Goal: Transaction & Acquisition: Purchase product/service

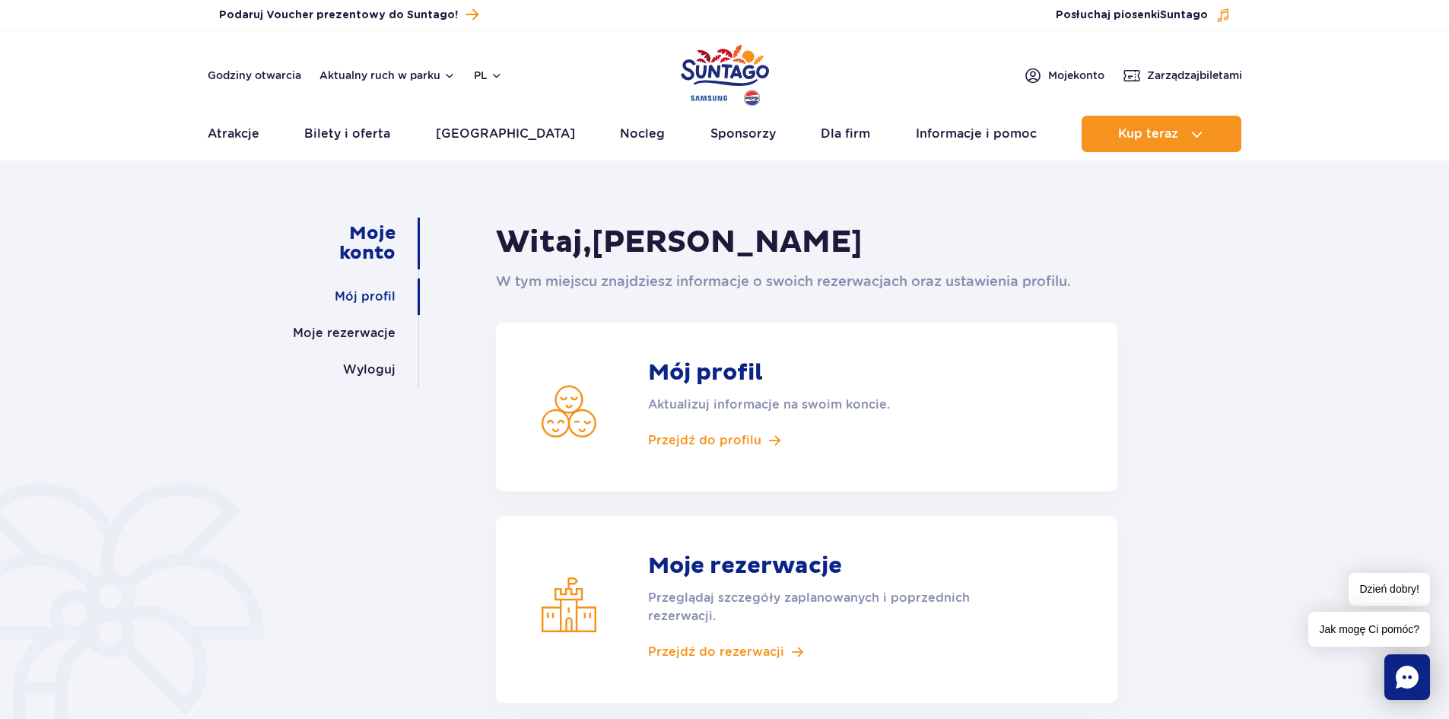
click at [381, 296] on link "Mój profil" at bounding box center [365, 296] width 61 height 37
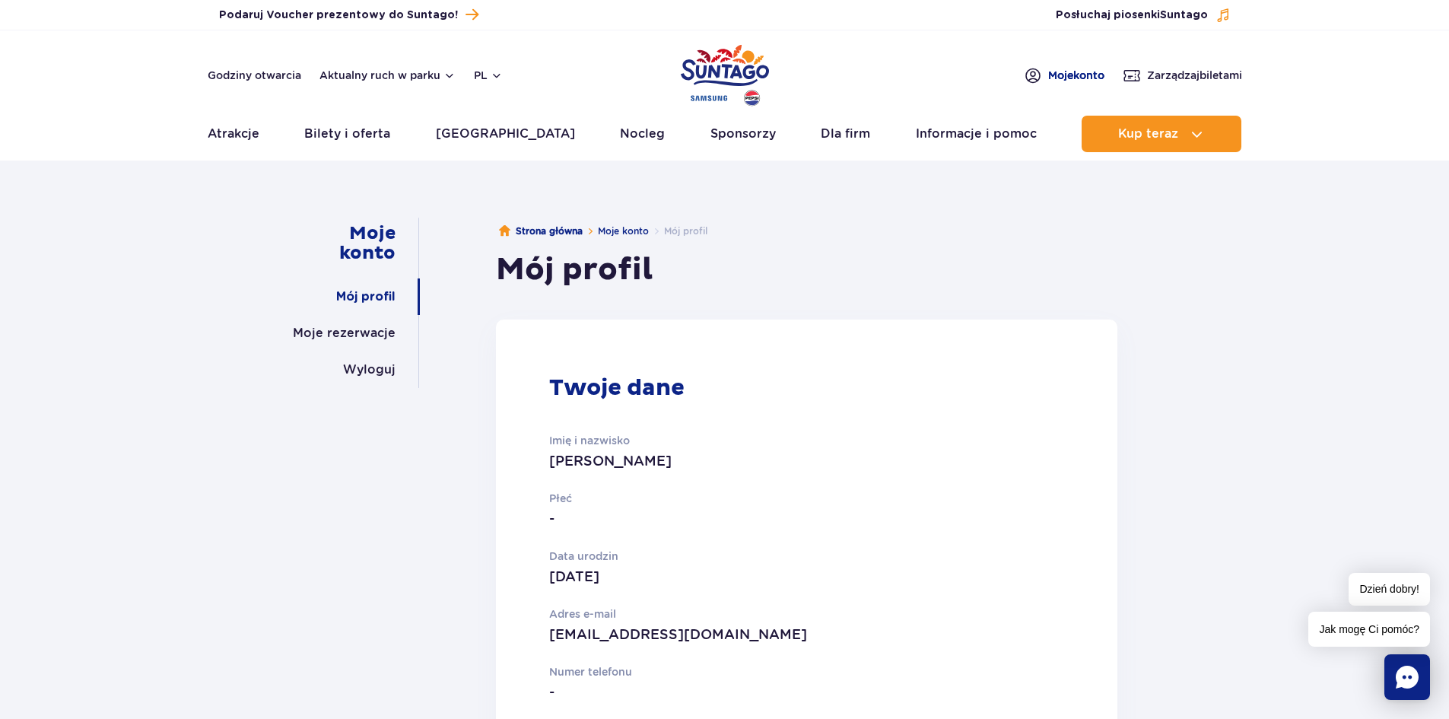
click at [1081, 77] on span "Moje konto" at bounding box center [1076, 75] width 56 height 15
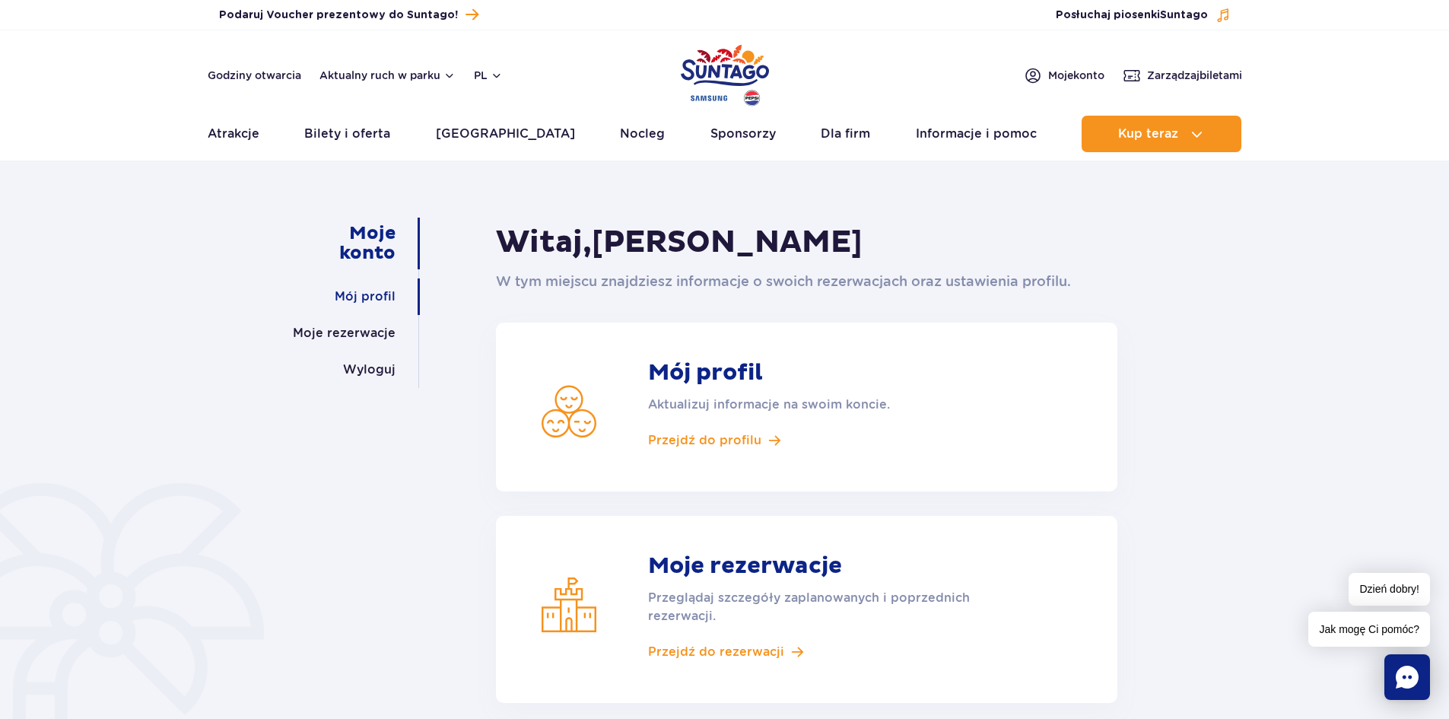
click at [348, 296] on link "Mój profil" at bounding box center [365, 296] width 61 height 37
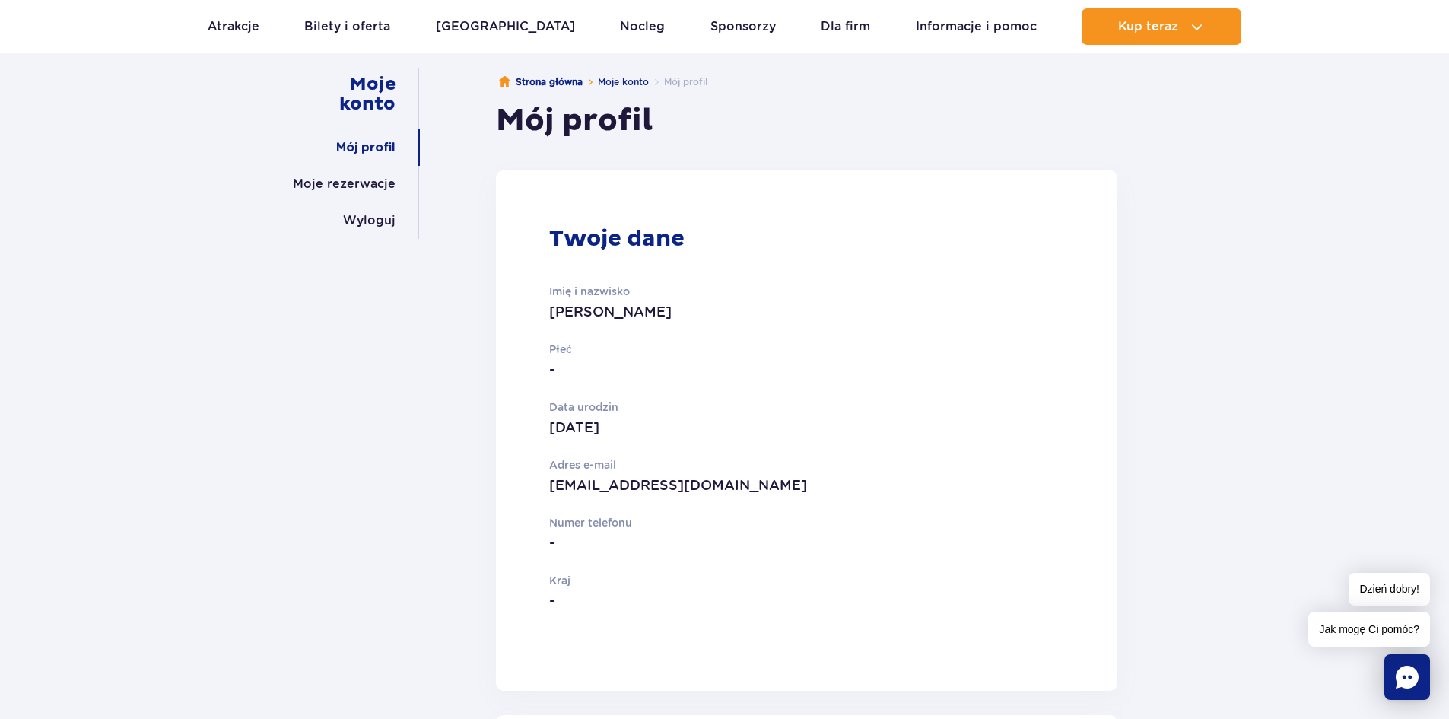
scroll to position [76, 0]
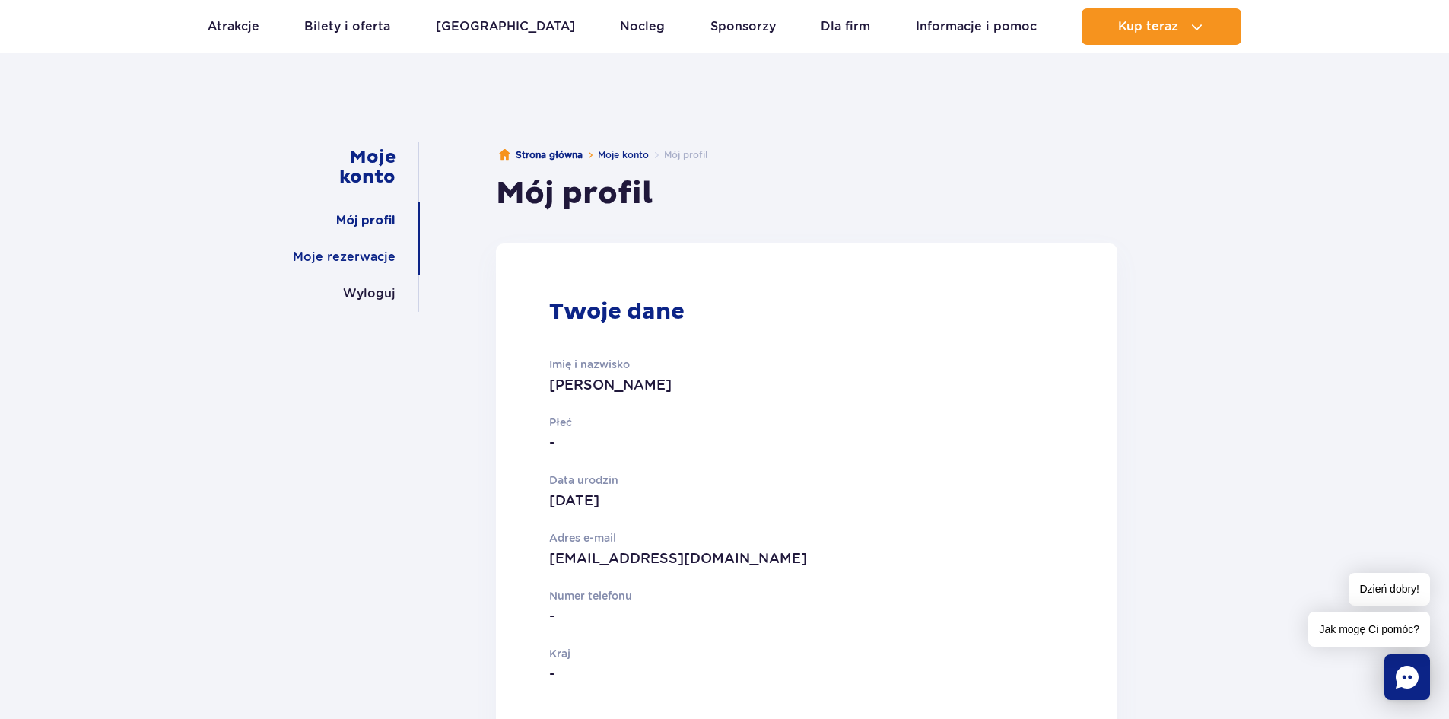
click at [378, 265] on link "Moje rezerwacje" at bounding box center [344, 257] width 103 height 37
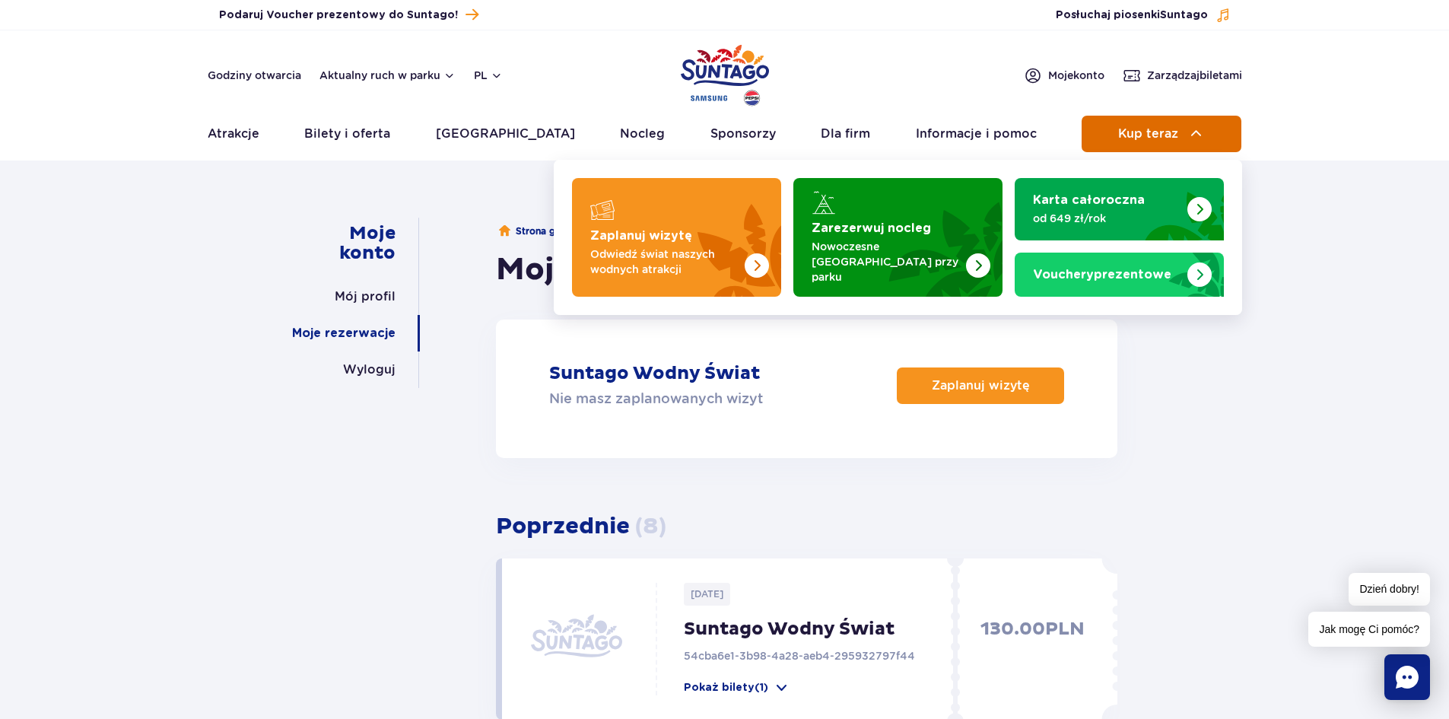
click at [1173, 121] on button "Kup teraz" at bounding box center [1161, 134] width 160 height 37
click at [1194, 144] on button "Kup teraz" at bounding box center [1161, 134] width 160 height 37
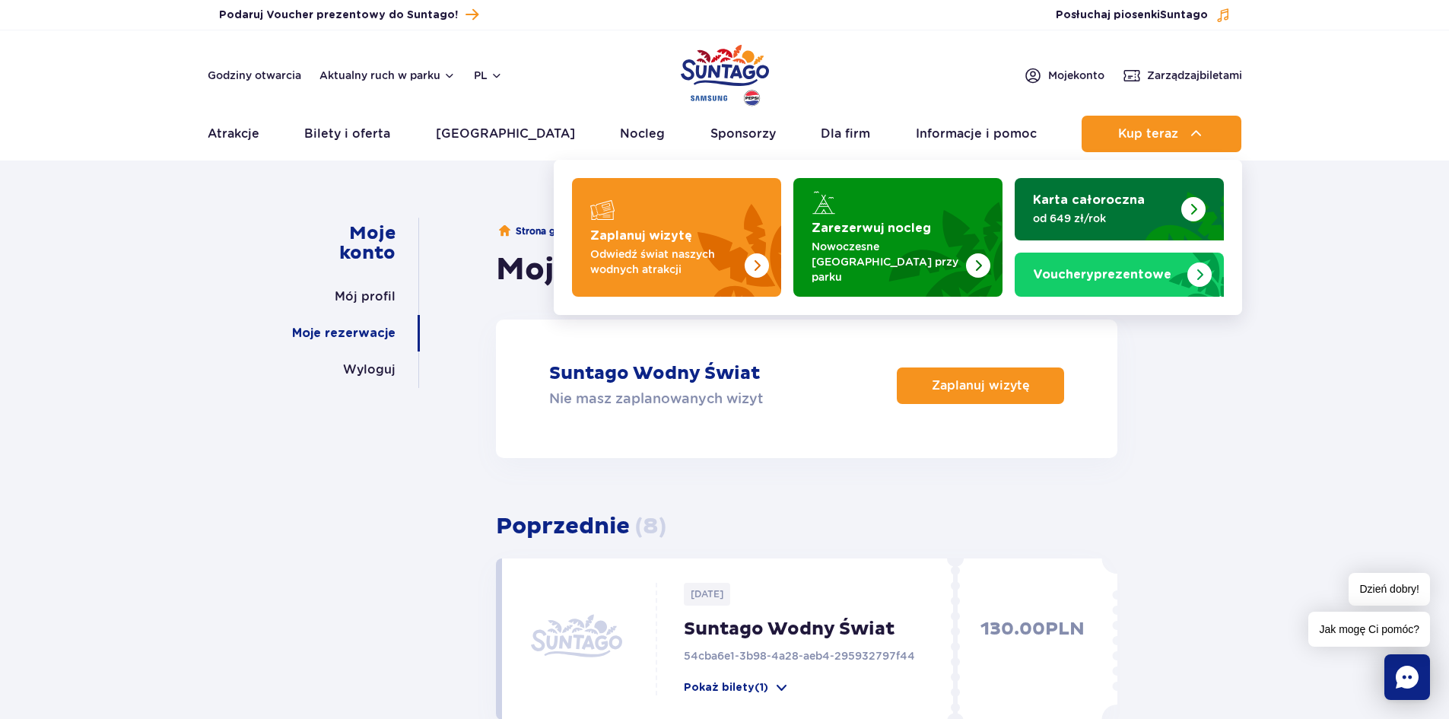
click at [1097, 189] on link "Karta całoroczna od 649 zł/rok" at bounding box center [1118, 209] width 209 height 62
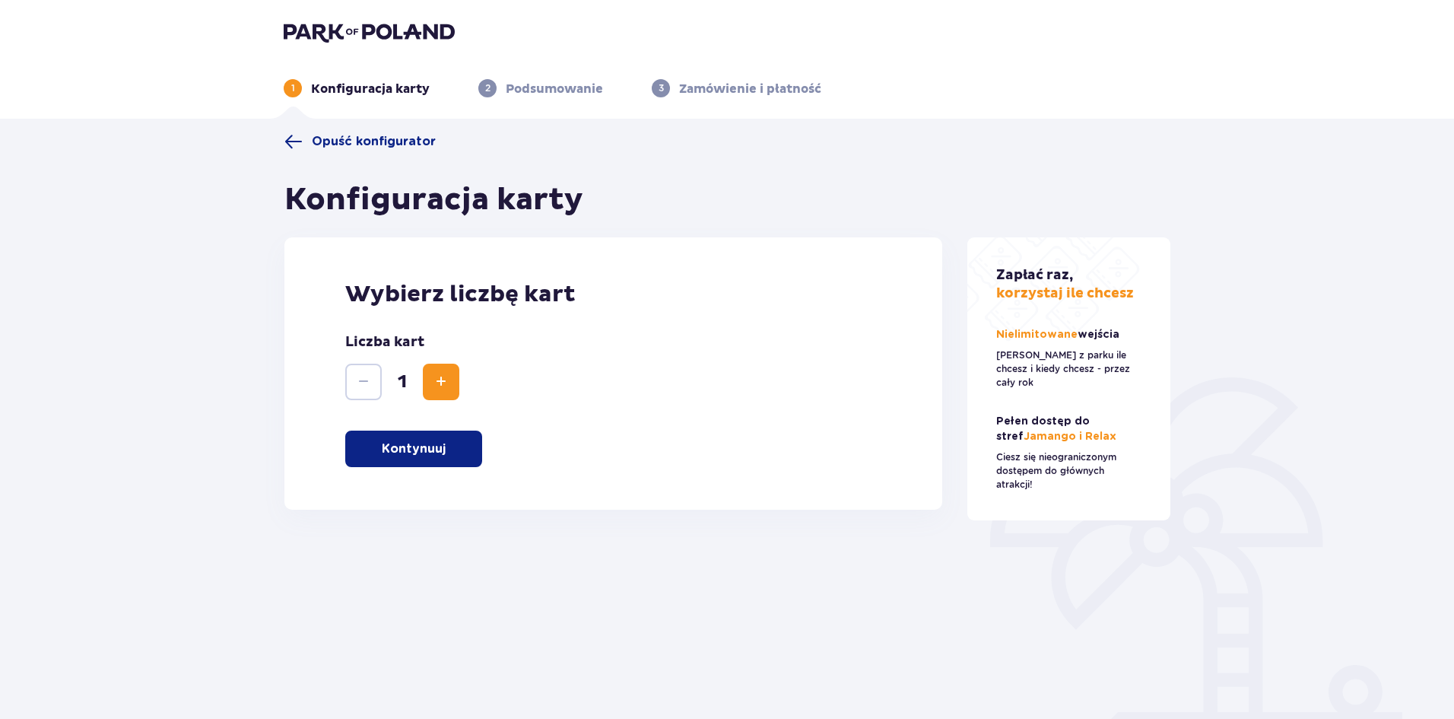
click at [446, 443] on button "Kontynuuj" at bounding box center [413, 448] width 137 height 37
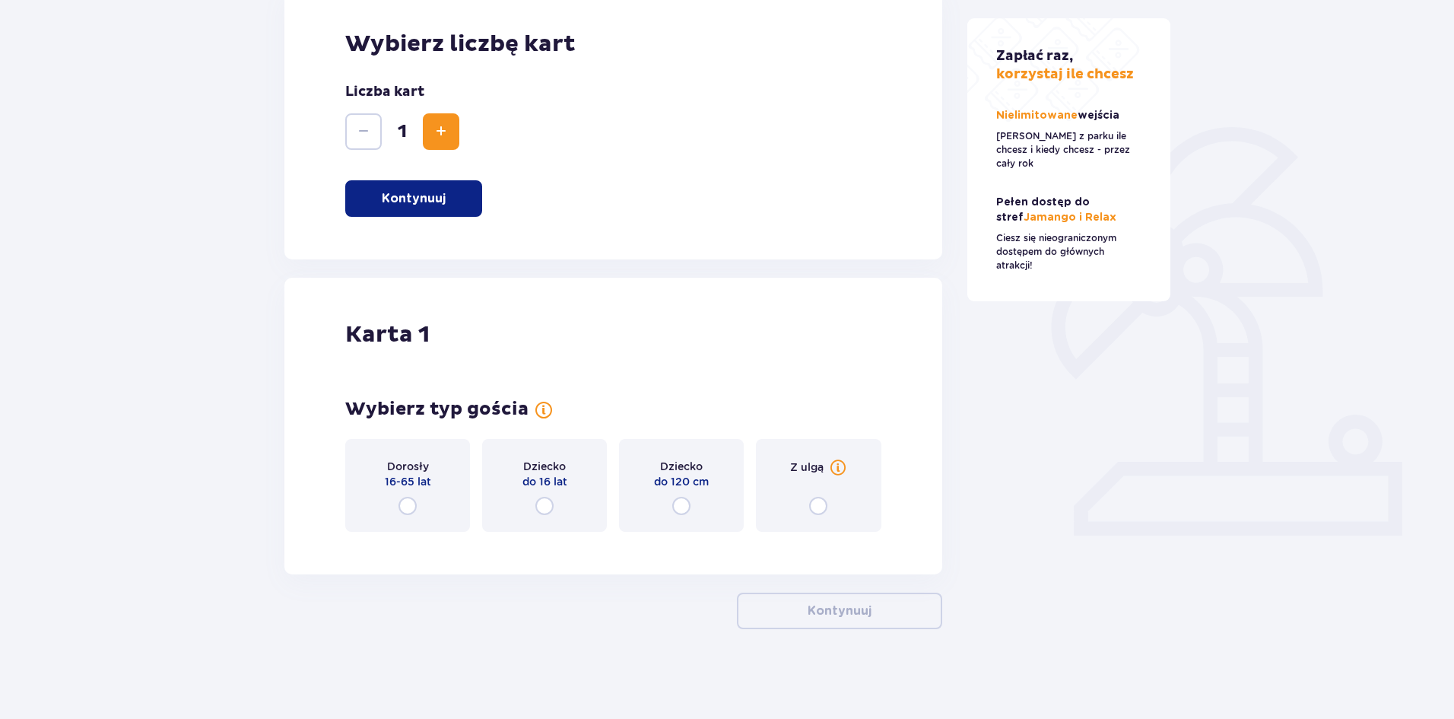
scroll to position [252, 0]
click at [419, 482] on p "16-65 lat" at bounding box center [408, 479] width 46 height 15
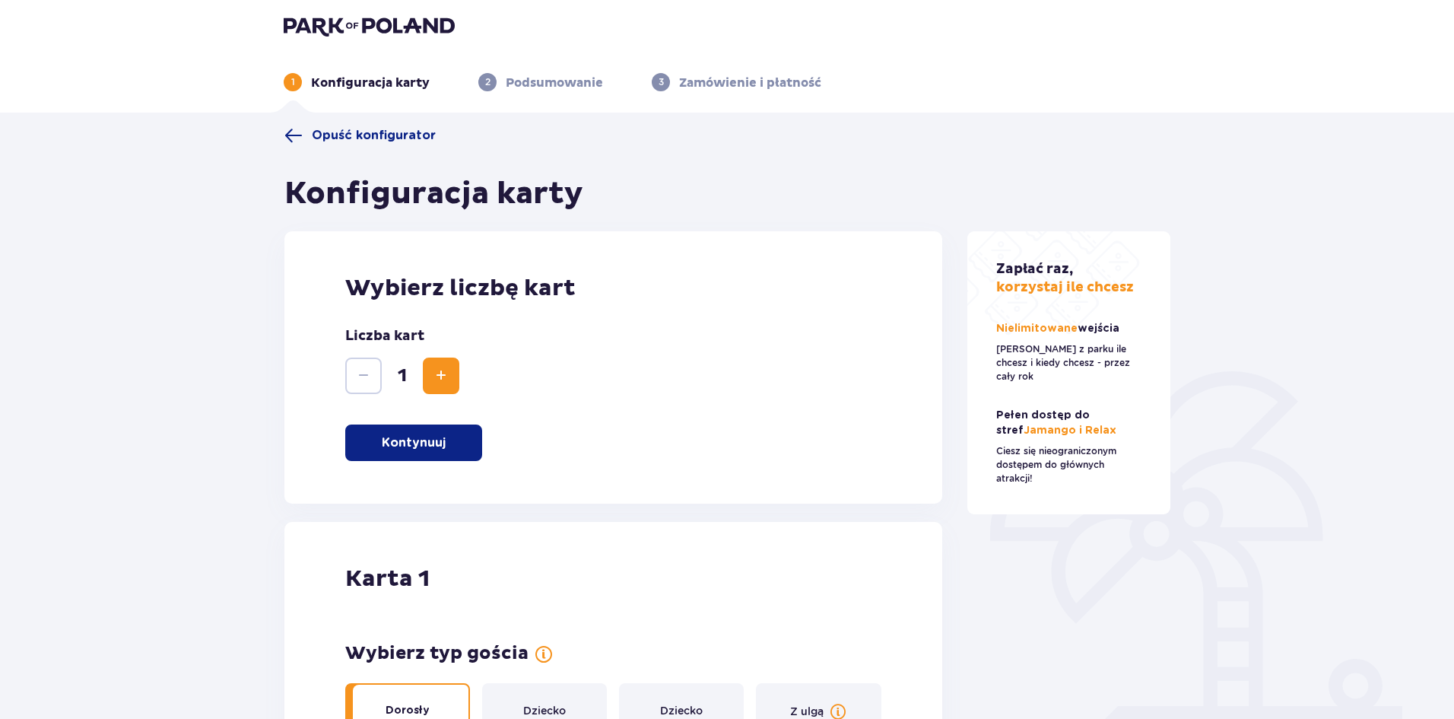
scroll to position [0, 0]
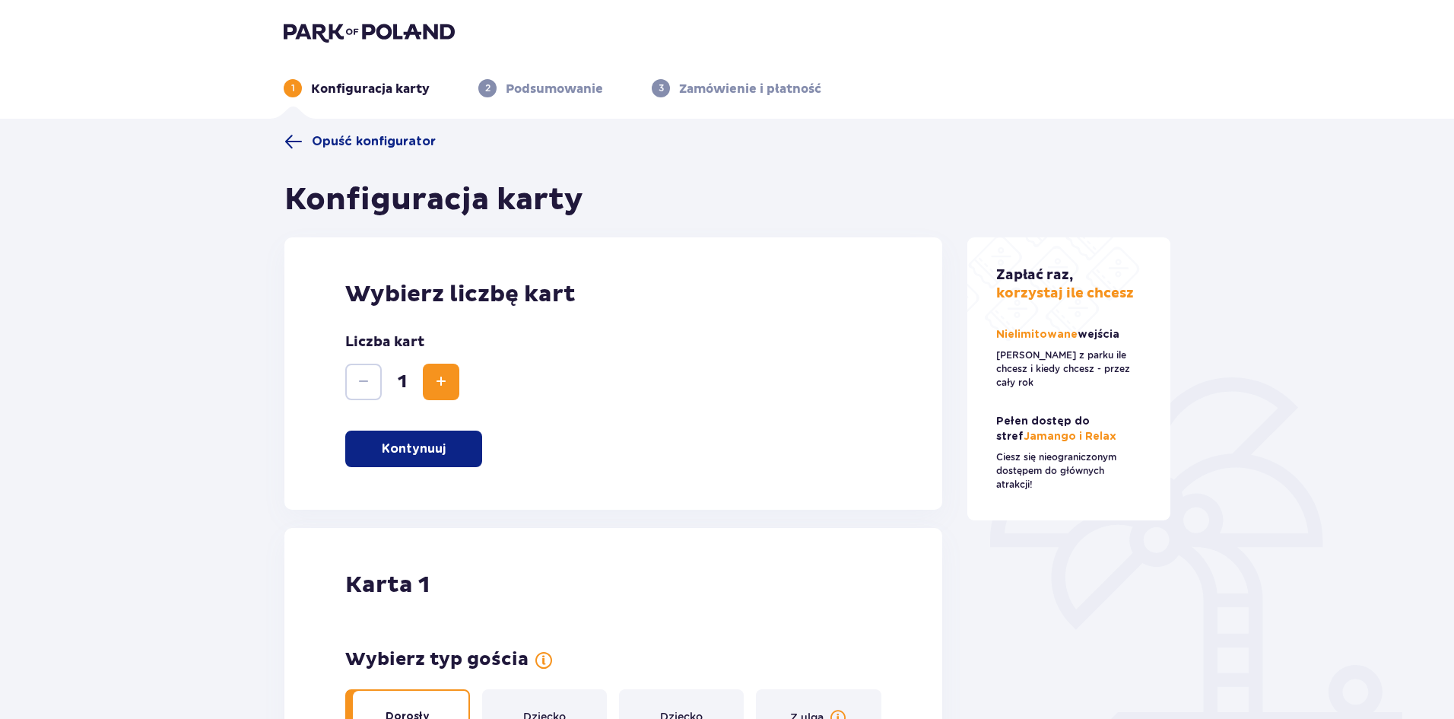
click at [379, 22] on img at bounding box center [369, 31] width 171 height 21
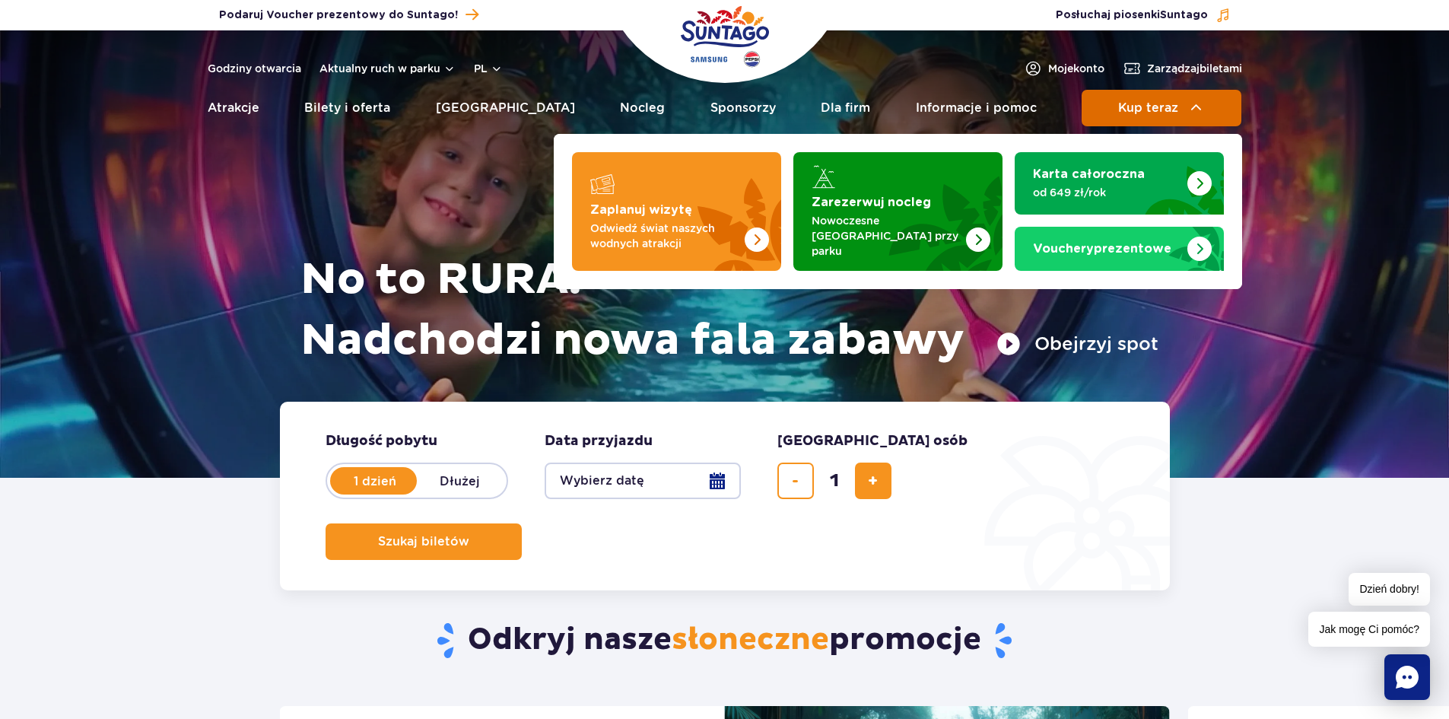
click at [1138, 110] on span "Kup teraz" at bounding box center [1148, 108] width 60 height 14
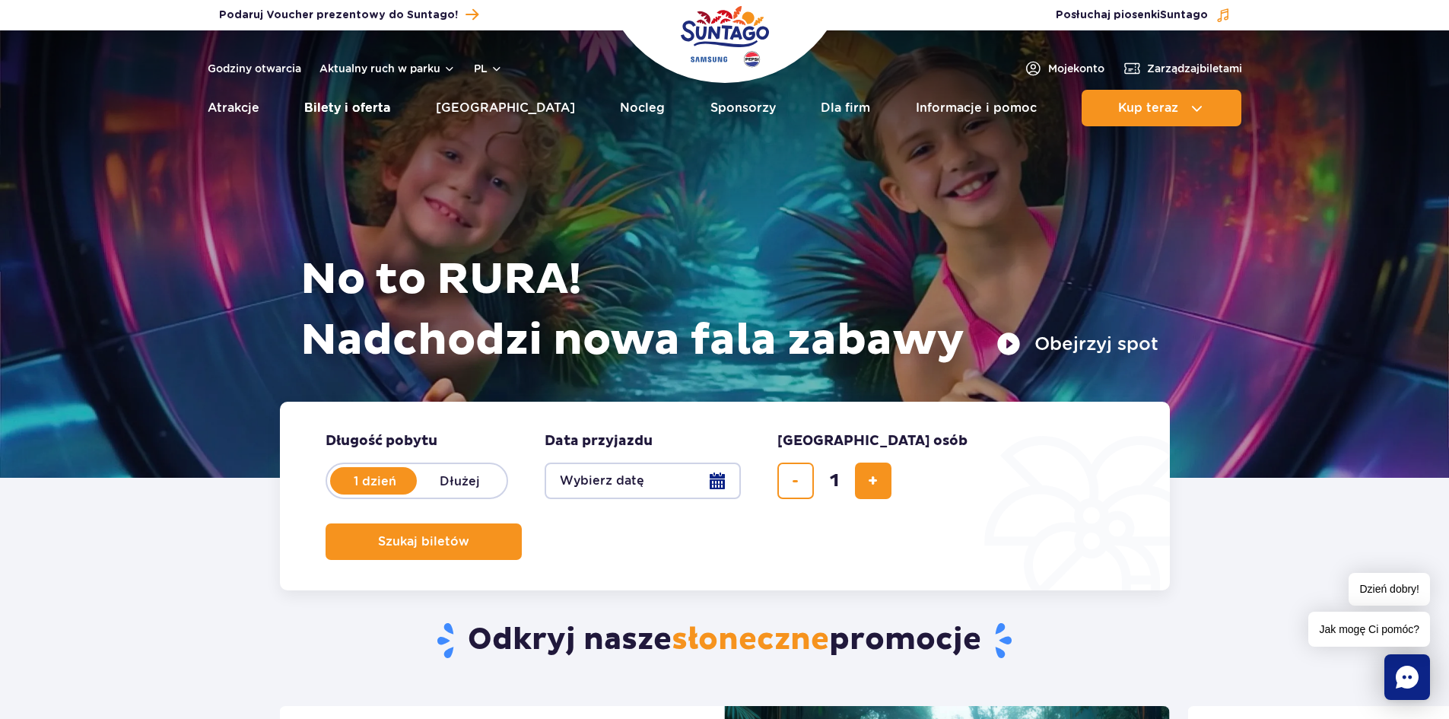
click at [360, 107] on link "Bilety i oferta" at bounding box center [347, 108] width 86 height 37
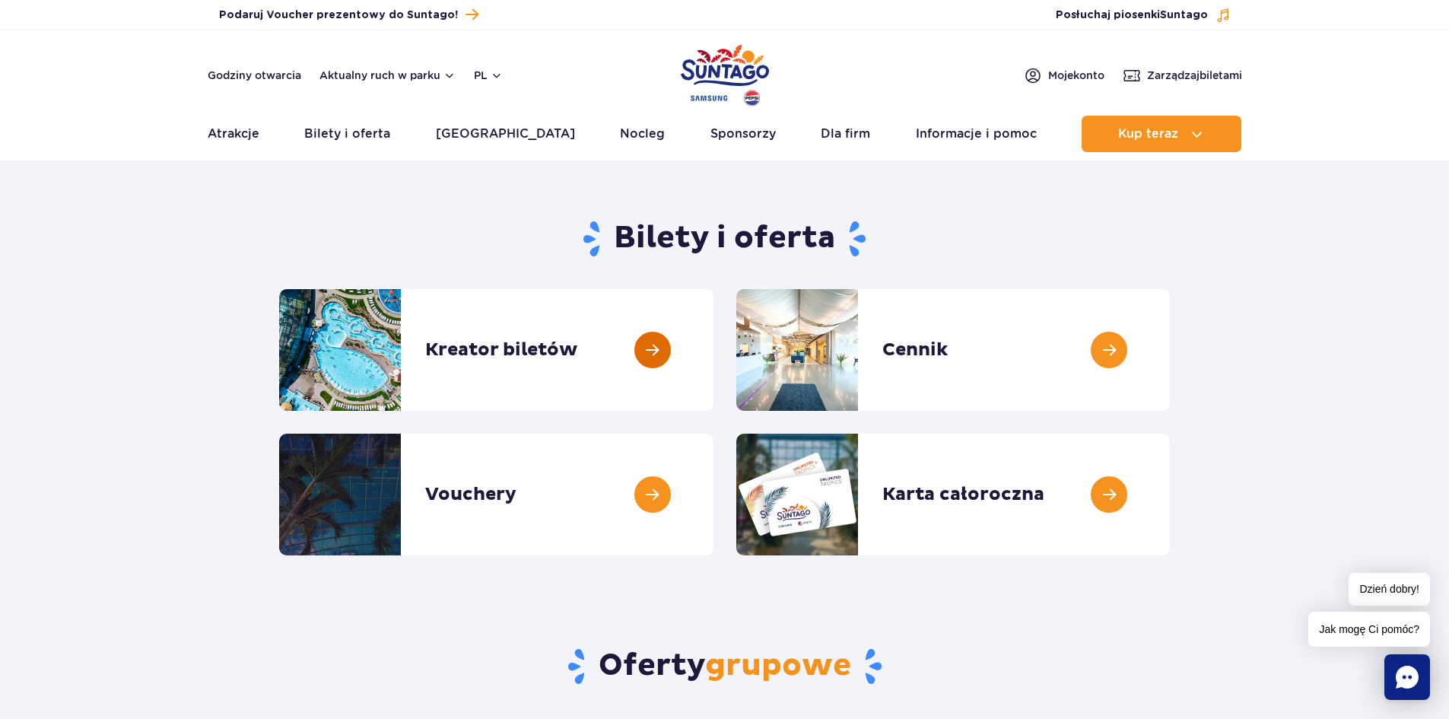
click at [713, 357] on link at bounding box center [713, 350] width 0 height 122
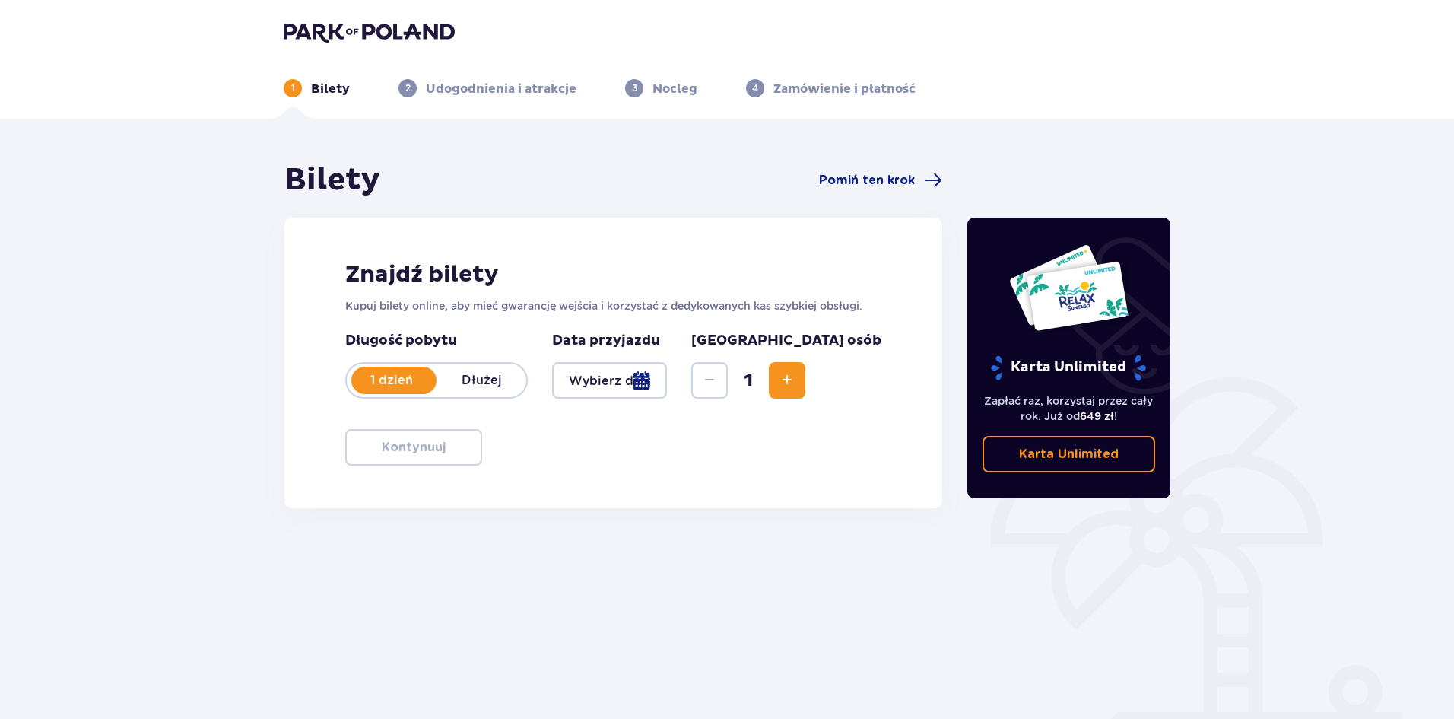
click at [636, 380] on div at bounding box center [609, 380] width 115 height 37
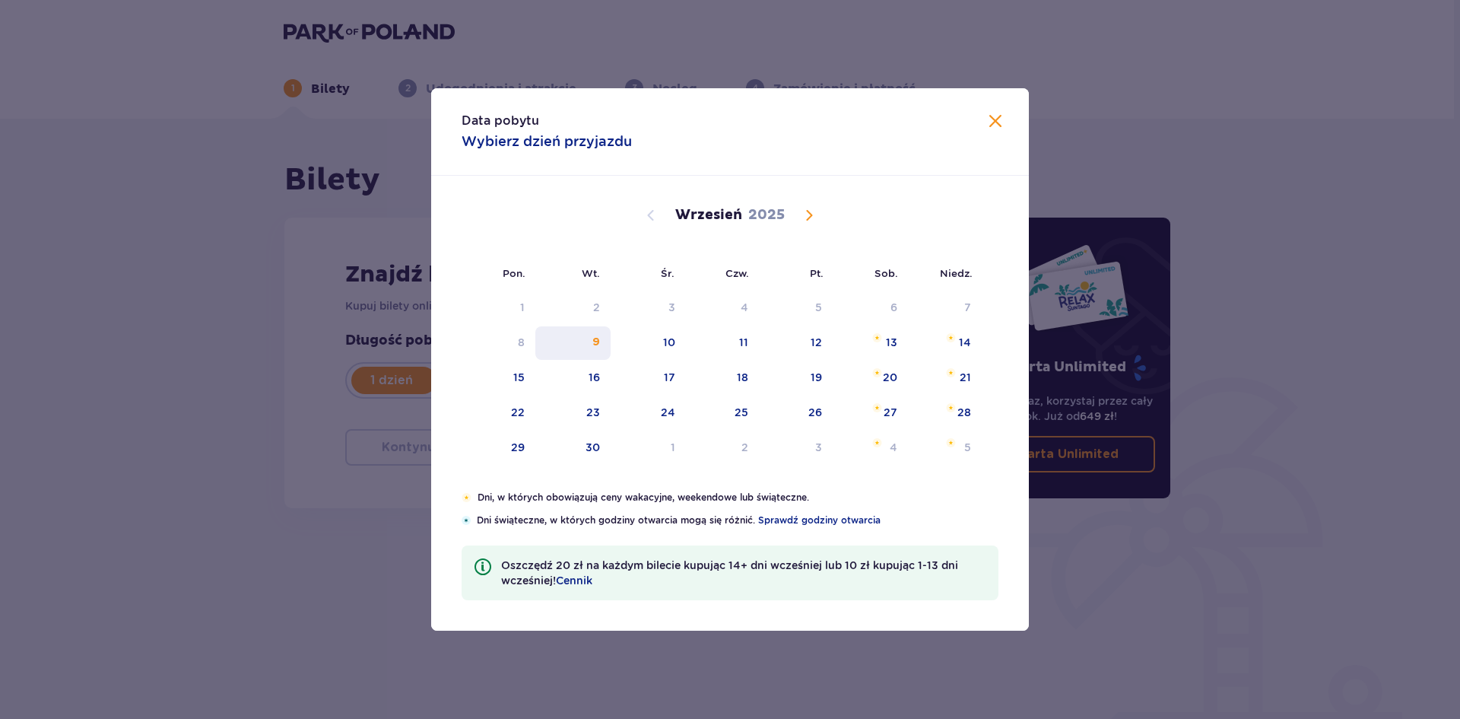
click at [604, 338] on div "9" at bounding box center [572, 342] width 75 height 33
type input "[DATE]"
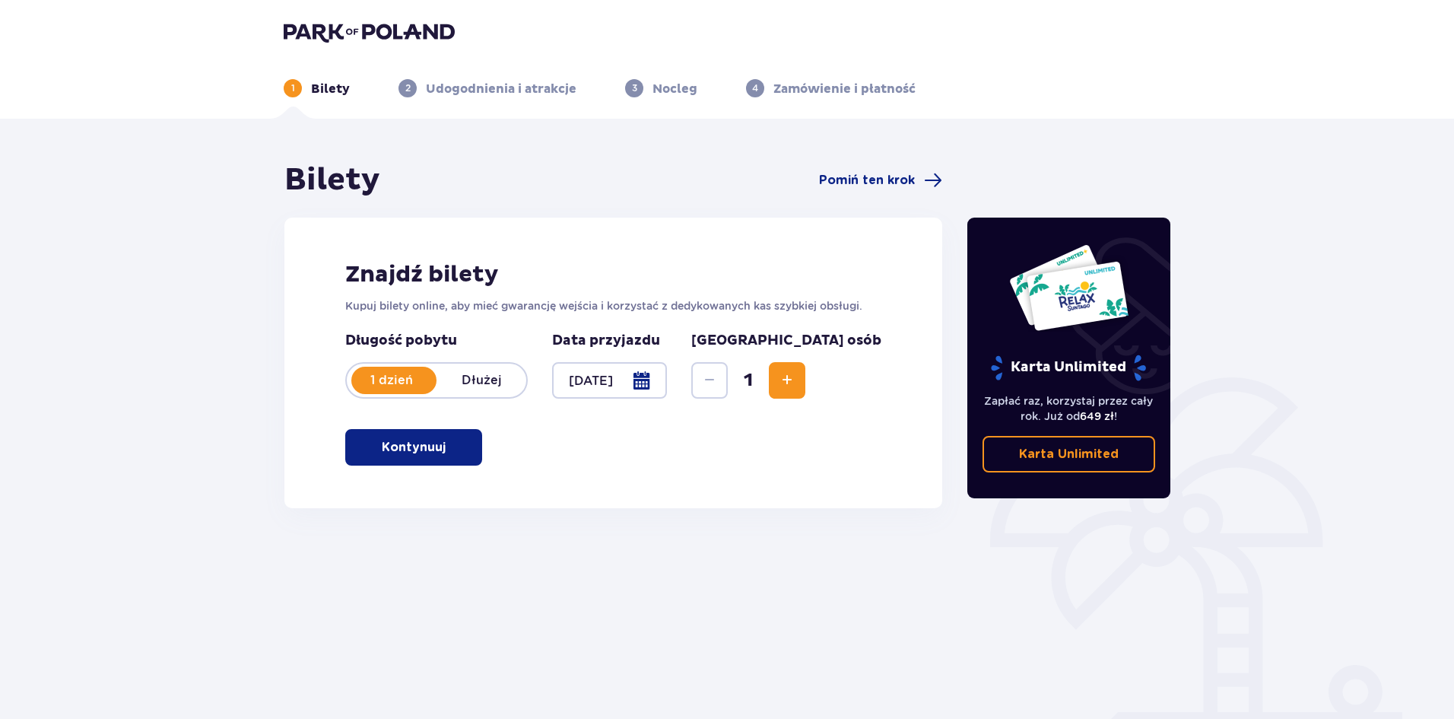
click at [455, 447] on span "button" at bounding box center [449, 447] width 18 height 18
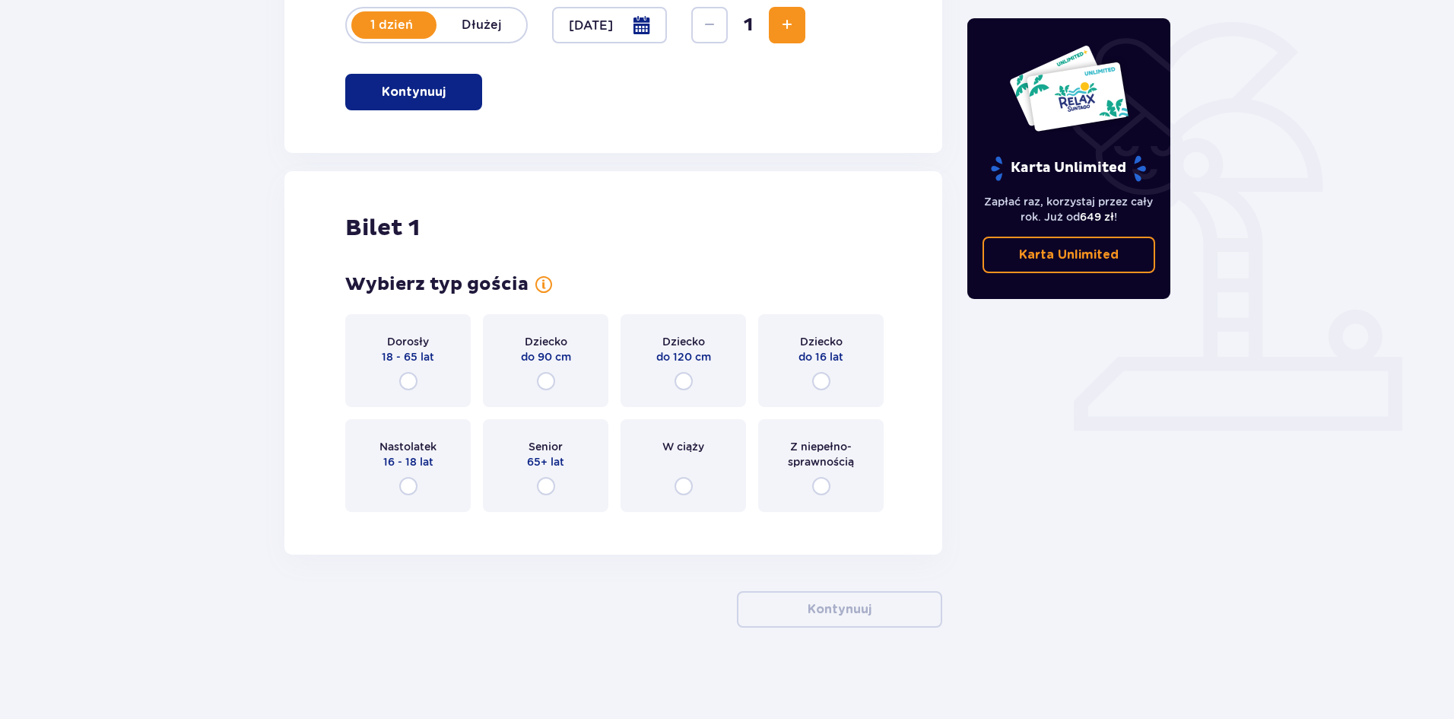
click at [349, 356] on div "Dorosły 18 - 65 lat" at bounding box center [407, 360] width 125 height 93
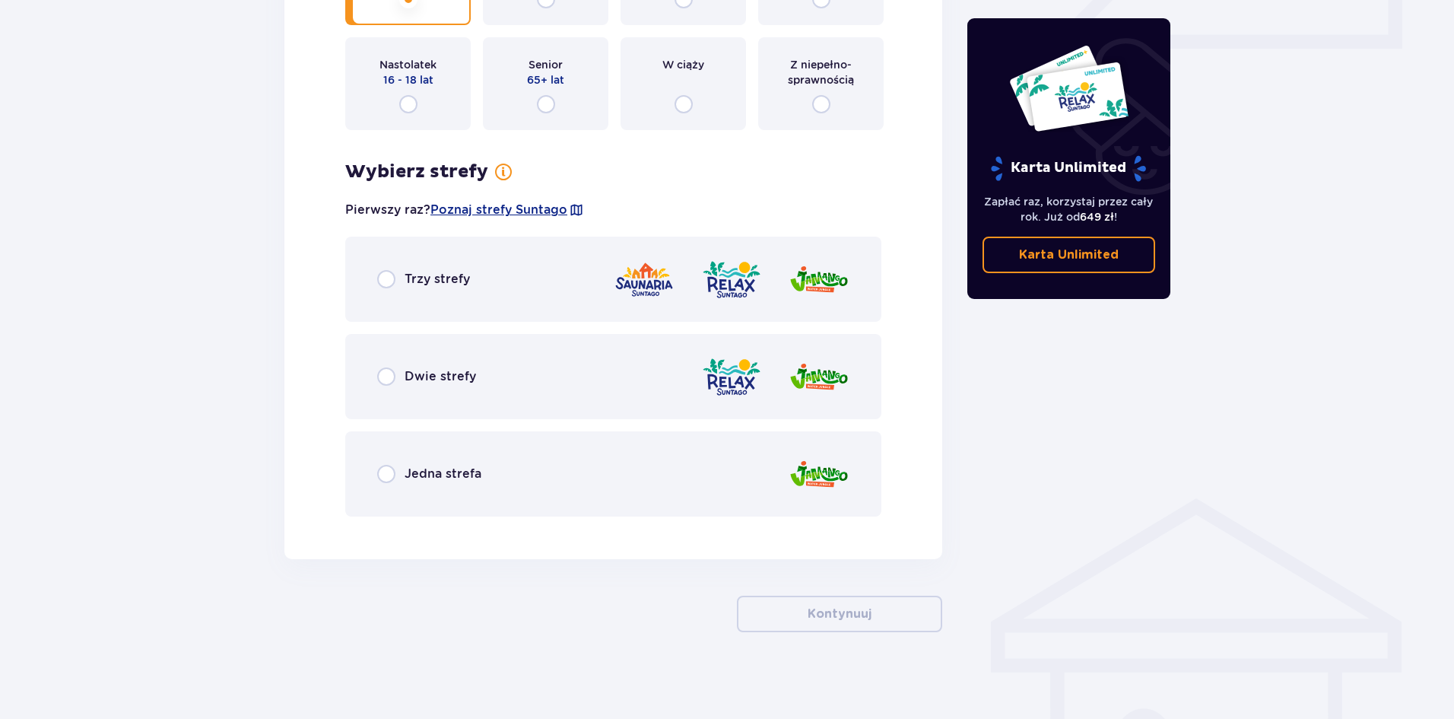
scroll to position [741, 0]
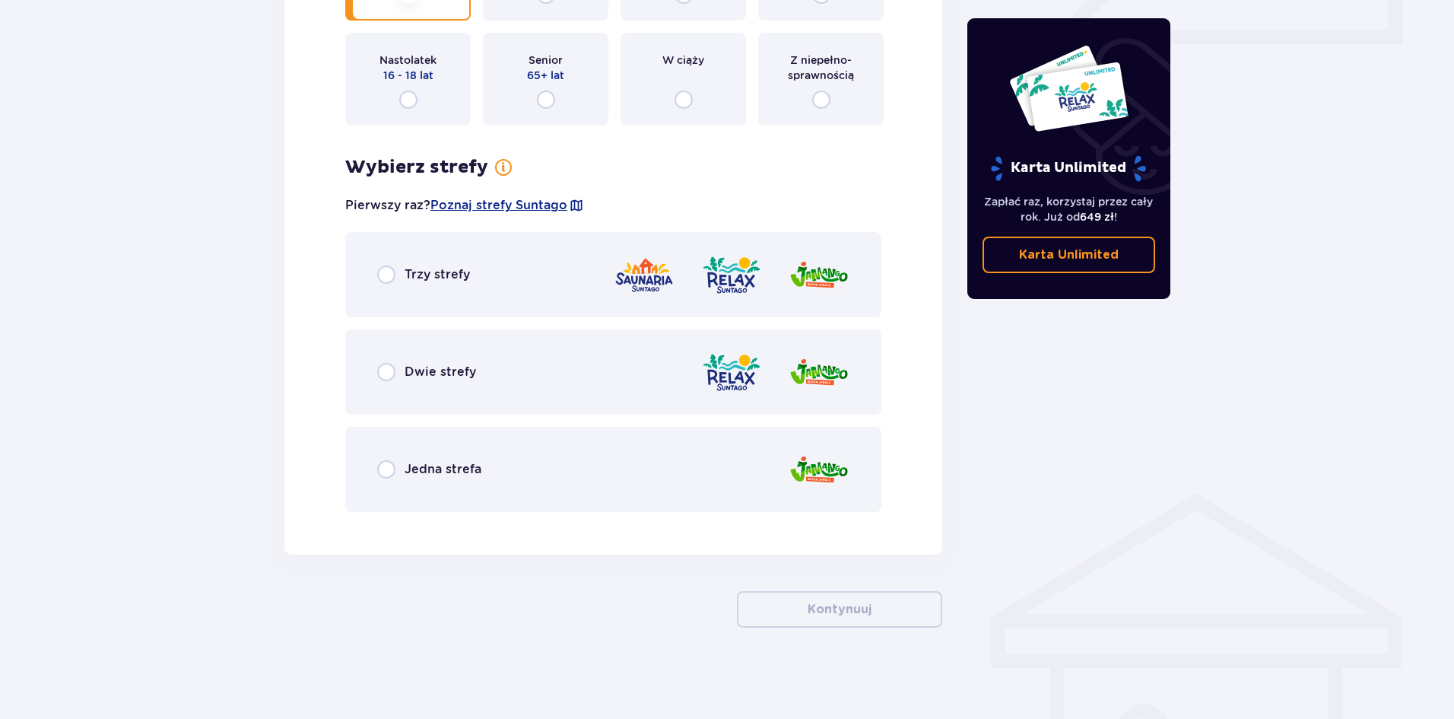
click at [442, 265] on div "Trzy strefy" at bounding box center [423, 274] width 93 height 18
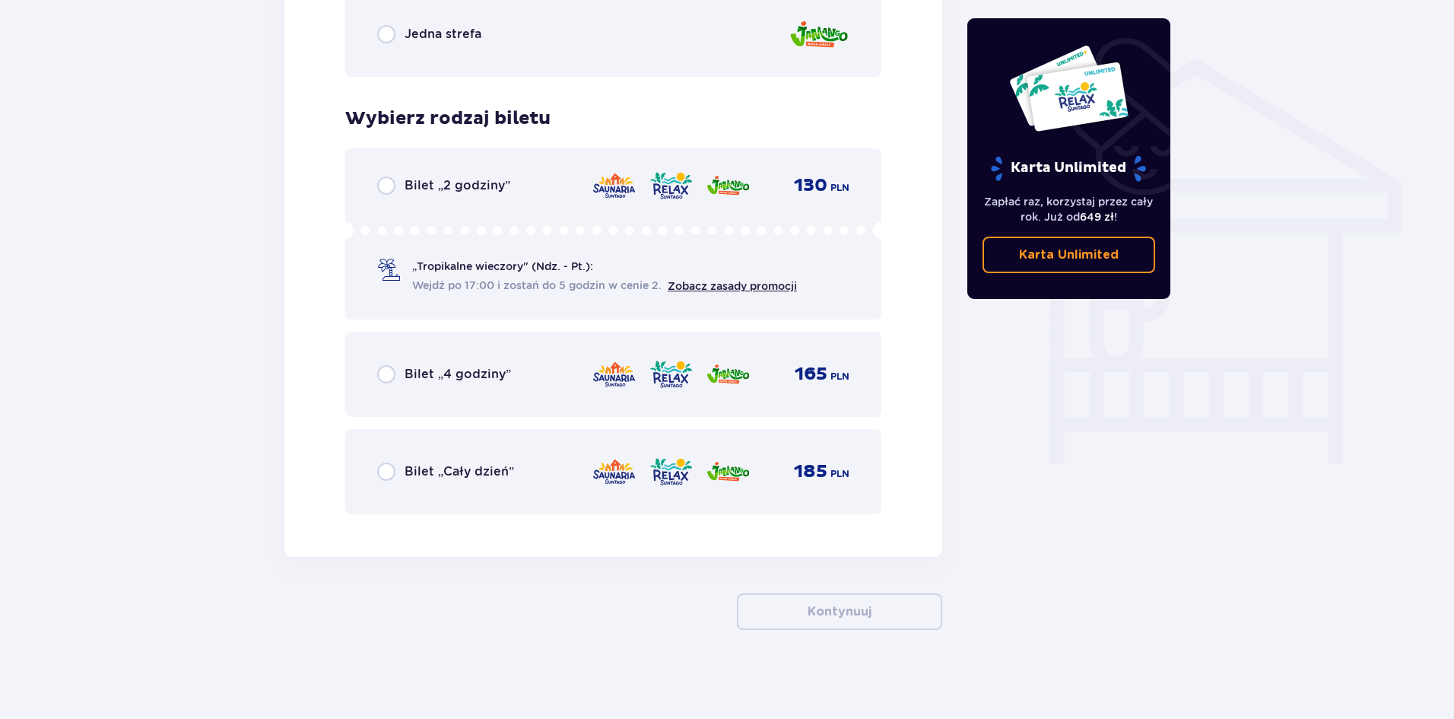
scroll to position [1179, 0]
click at [712, 285] on link "Zobacz zasady promocji" at bounding box center [732, 284] width 129 height 12
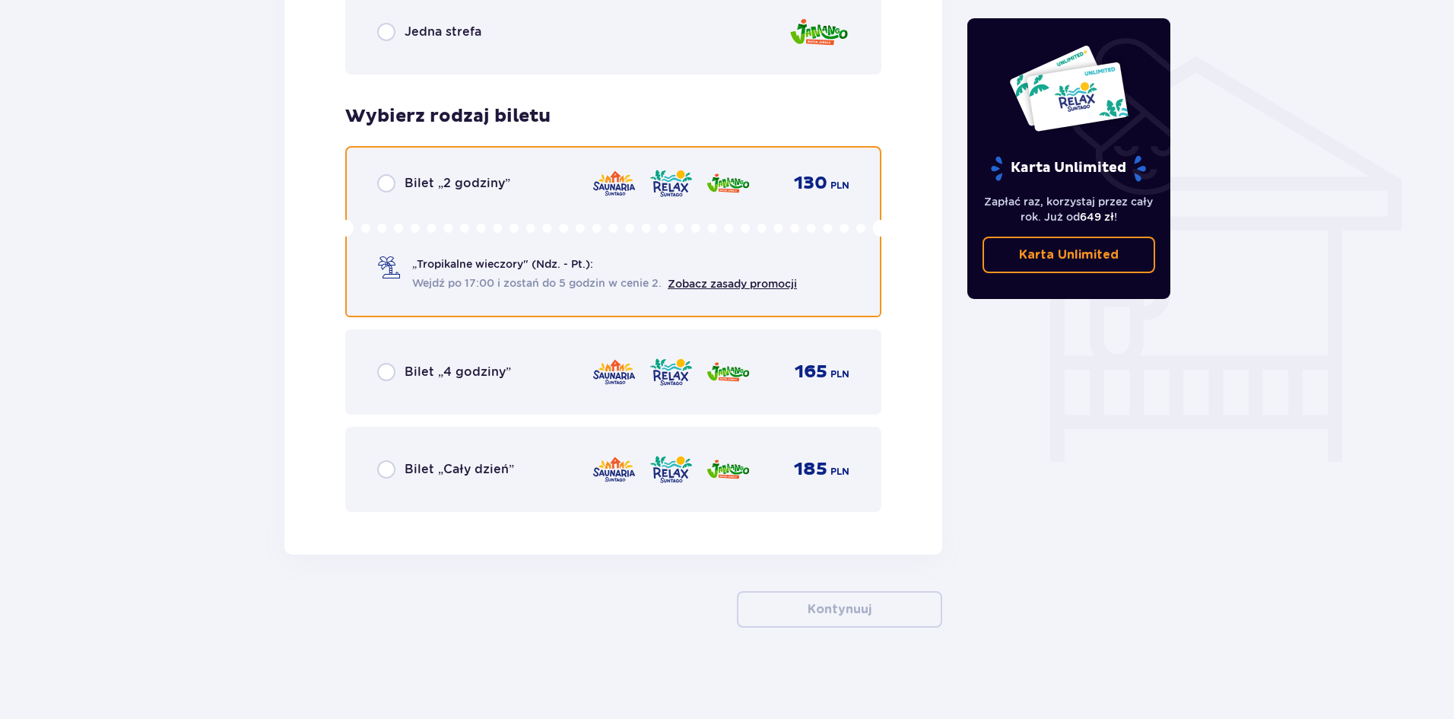
click at [390, 181] on input "radio" at bounding box center [386, 183] width 18 height 18
radio input "true"
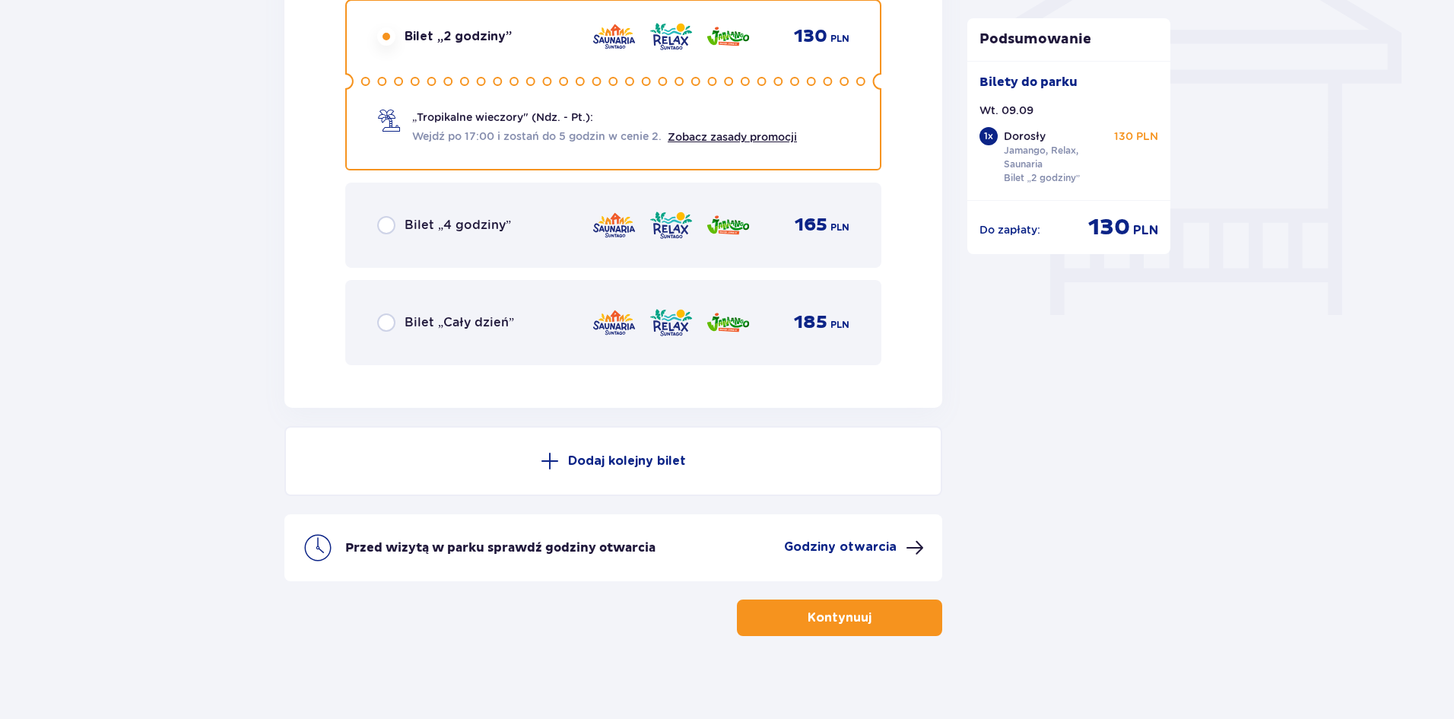
scroll to position [1334, 0]
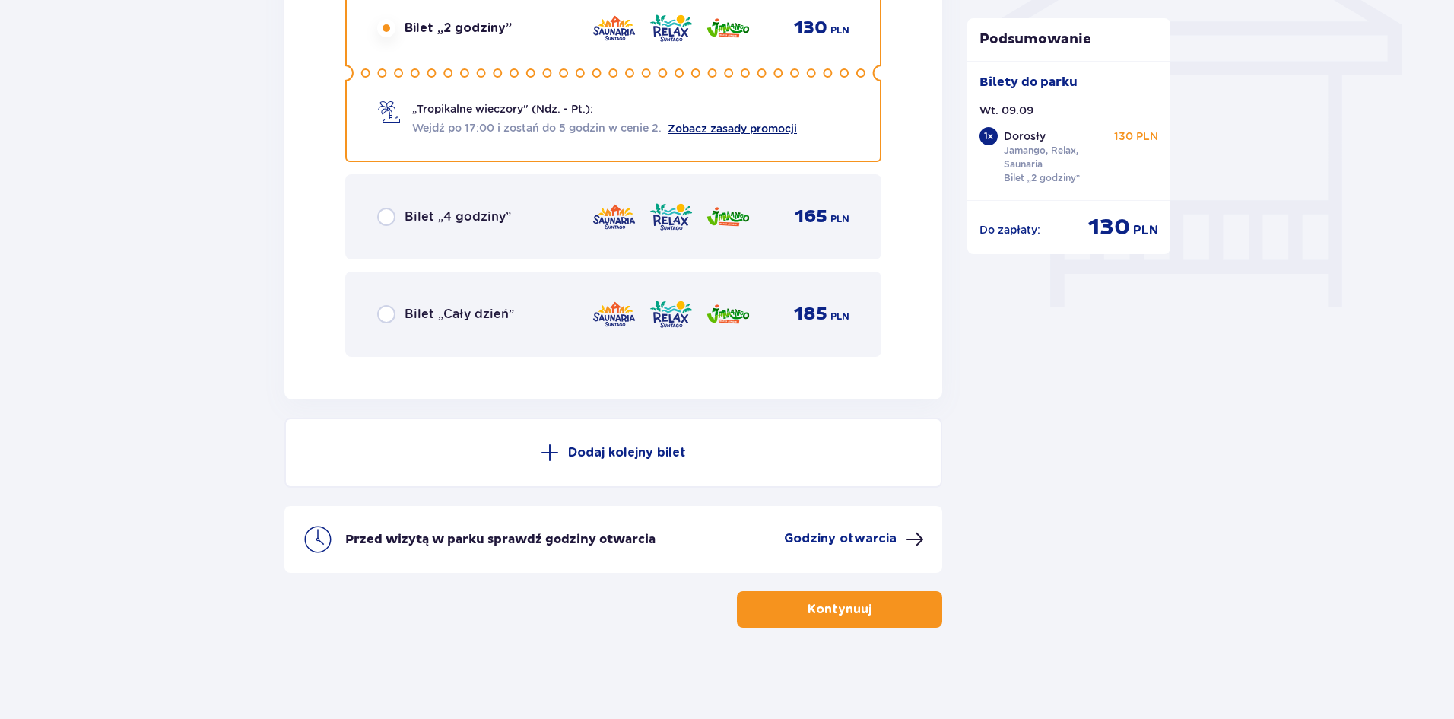
click at [746, 124] on link "Zobacz zasady promocji" at bounding box center [732, 128] width 129 height 12
drag, startPoint x: 895, startPoint y: 618, endPoint x: 1049, endPoint y: 578, distance: 158.8
click at [895, 618] on button "Kontynuuj" at bounding box center [839, 609] width 205 height 37
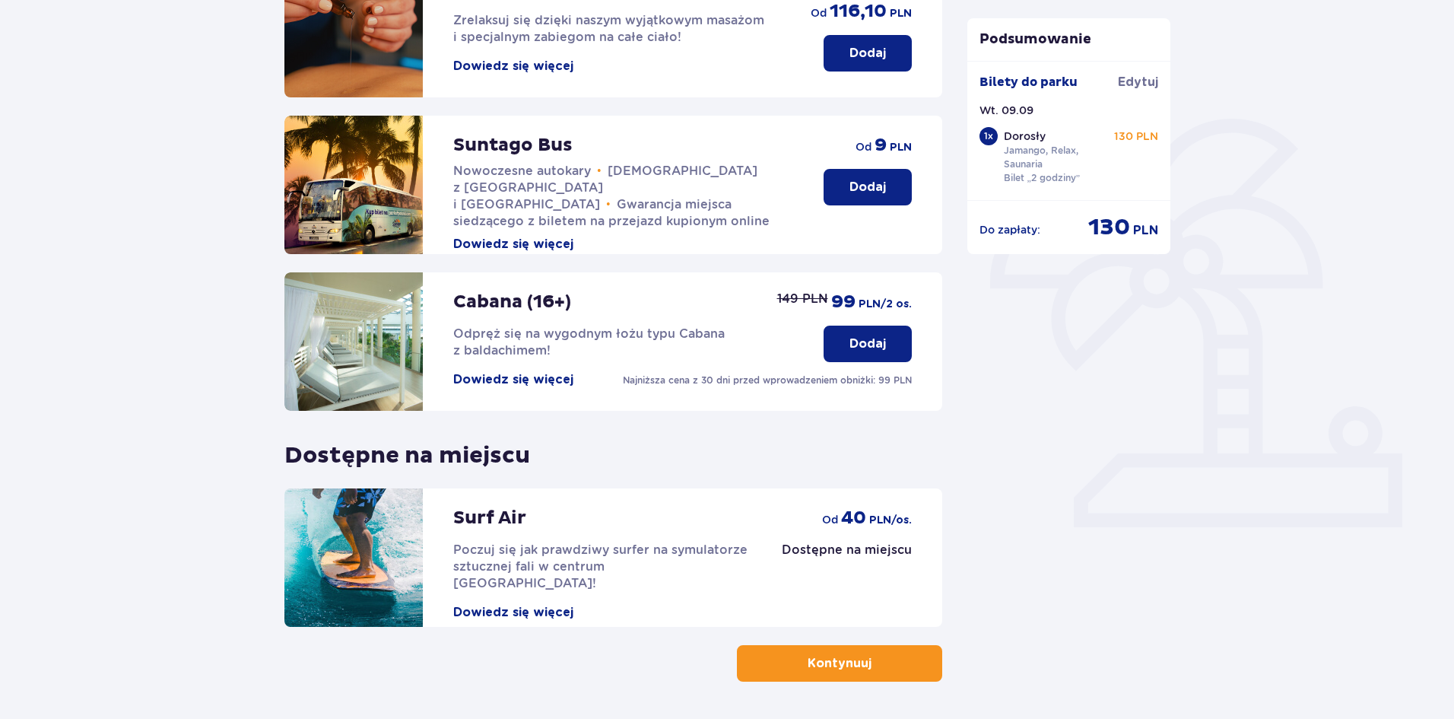
scroll to position [304, 0]
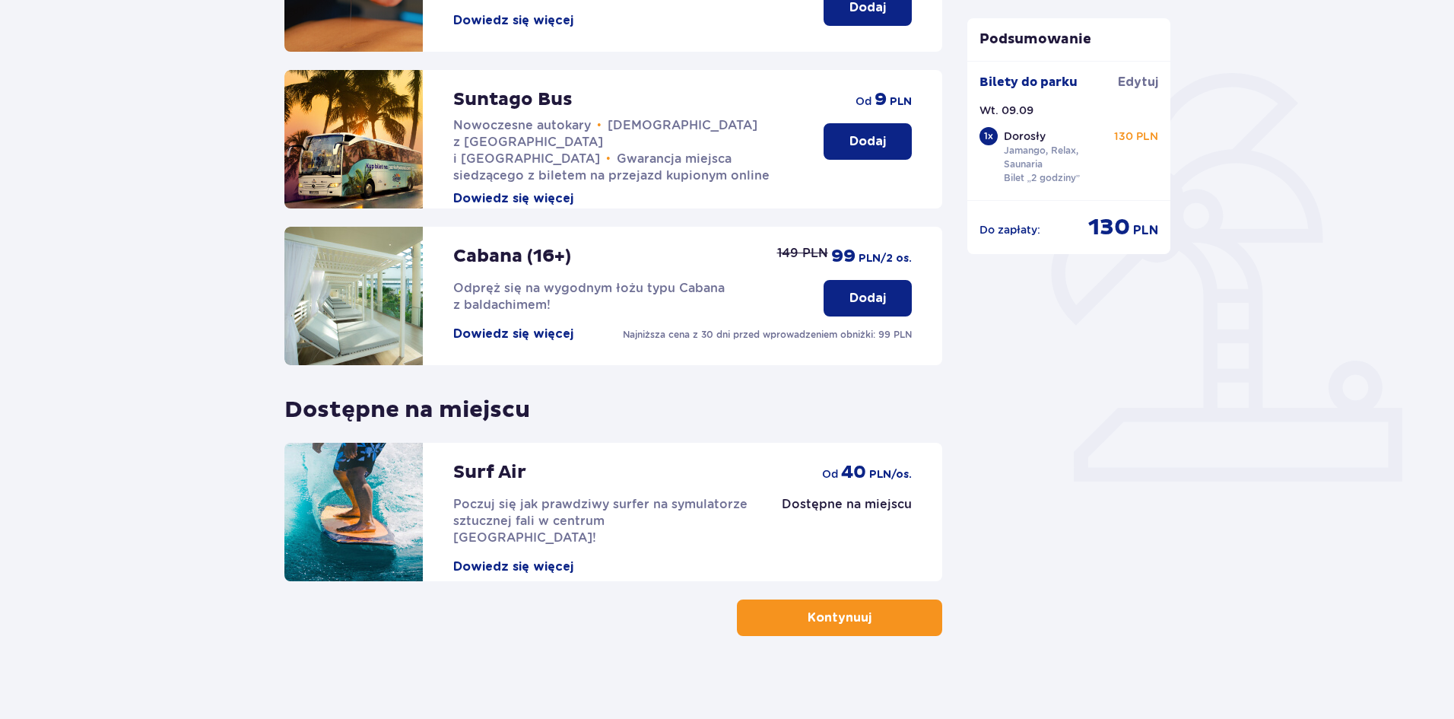
click at [817, 615] on p "Kontynuuj" at bounding box center [840, 617] width 64 height 17
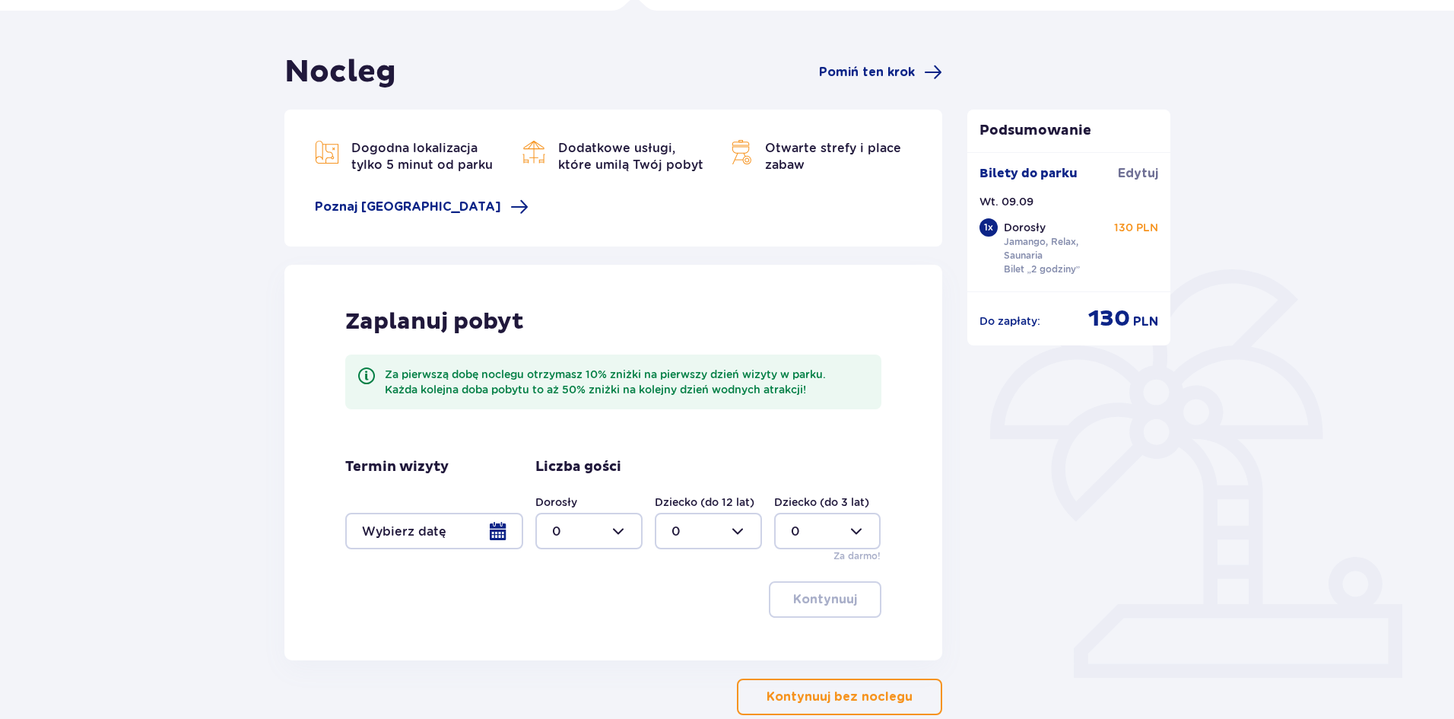
scroll to position [152, 0]
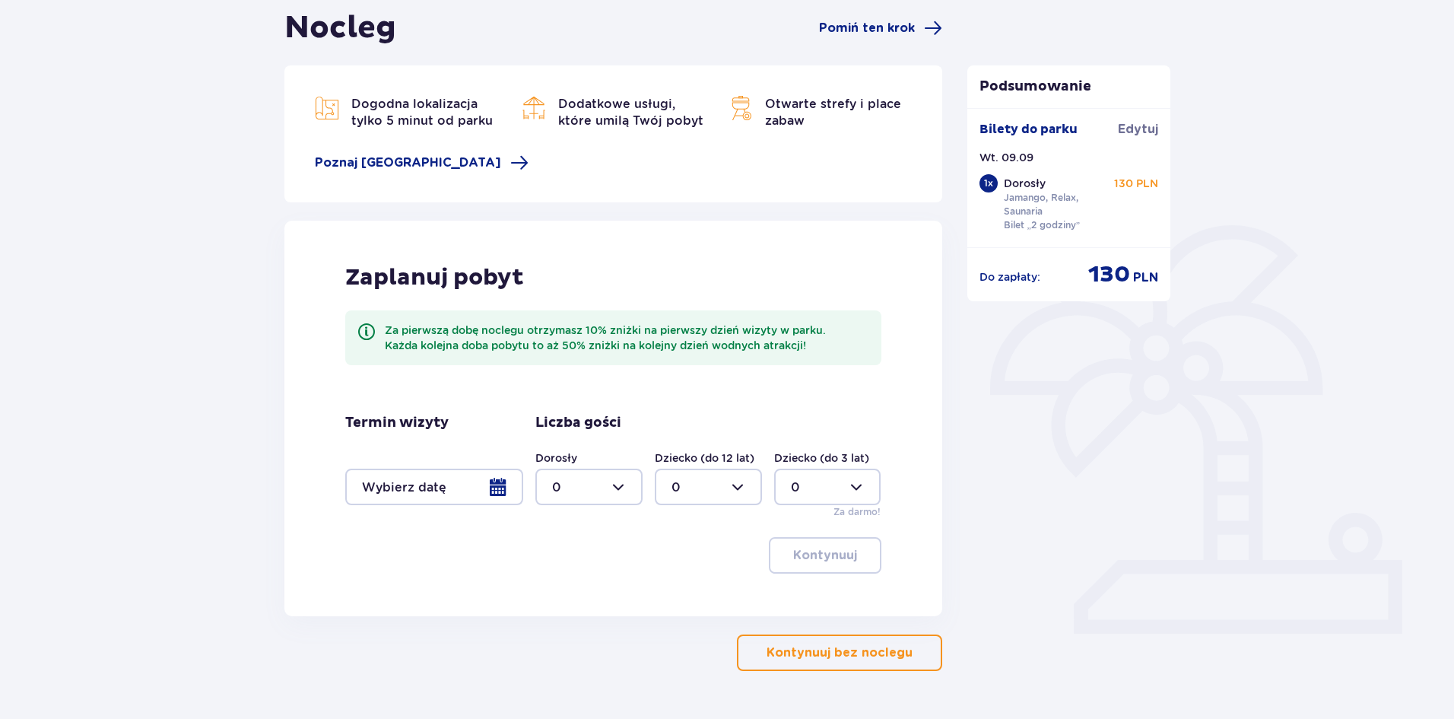
click at [495, 489] on div at bounding box center [434, 486] width 178 height 37
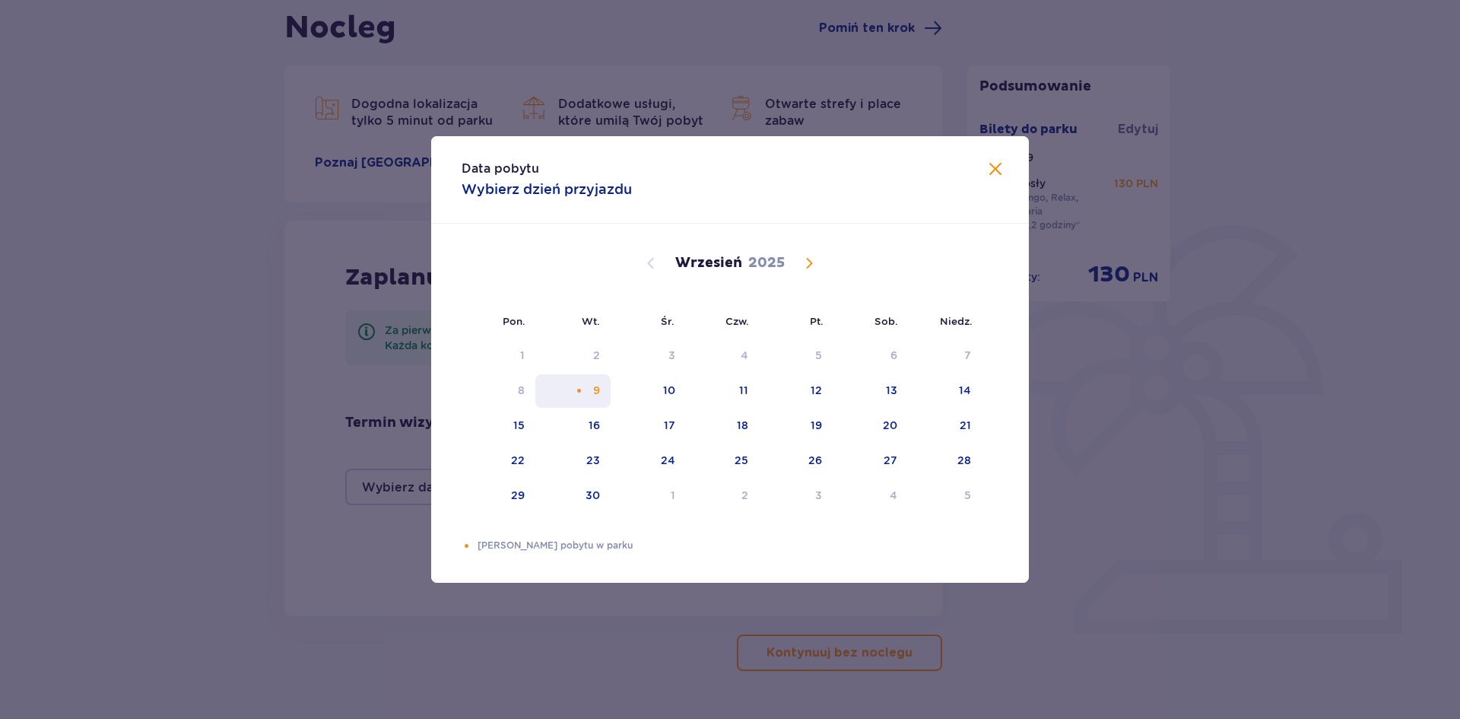
click at [602, 382] on div "9" at bounding box center [572, 390] width 75 height 33
click at [1186, 575] on div "Data pobytu Wybierz dzień przyjazdu Pon. Wt. Śr. Czw. Pt. Sob. [GEOGRAPHIC_DATA…" at bounding box center [730, 359] width 1460 height 719
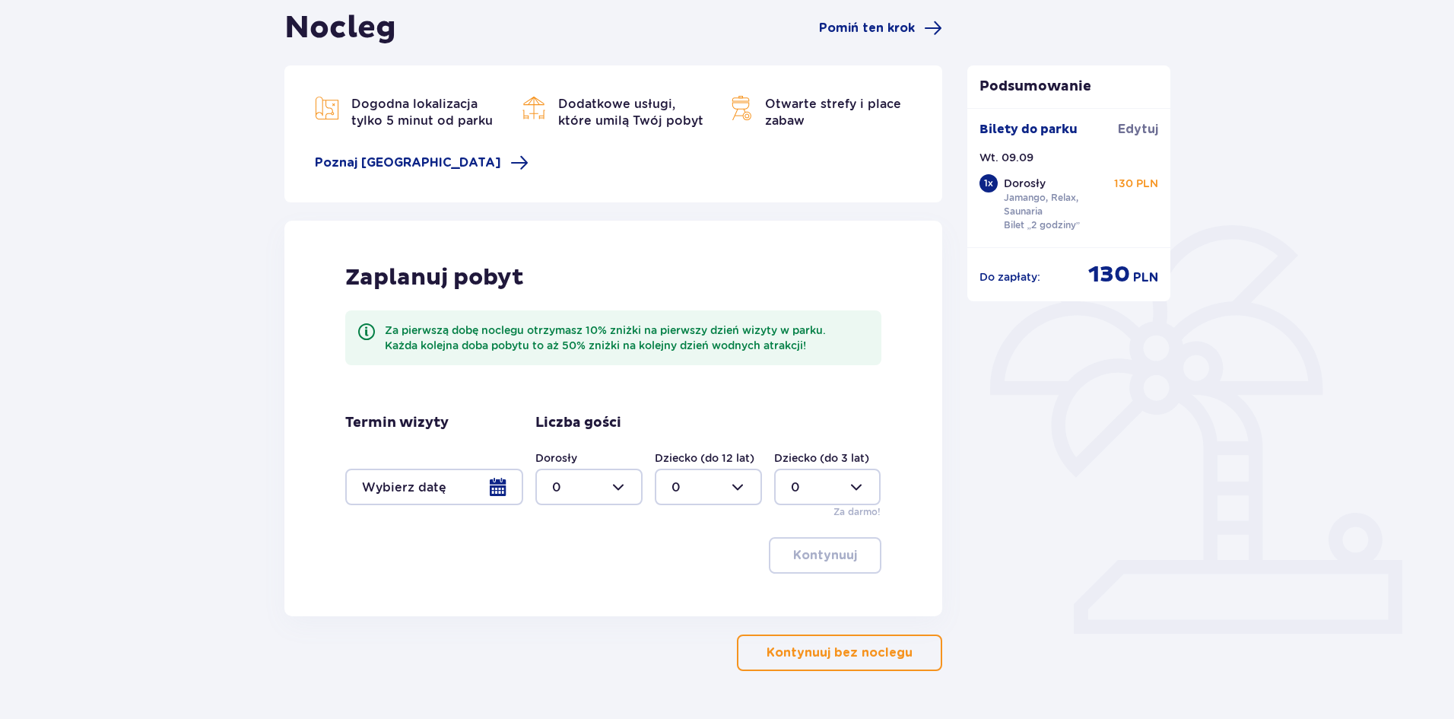
click at [494, 489] on div at bounding box center [434, 486] width 178 height 37
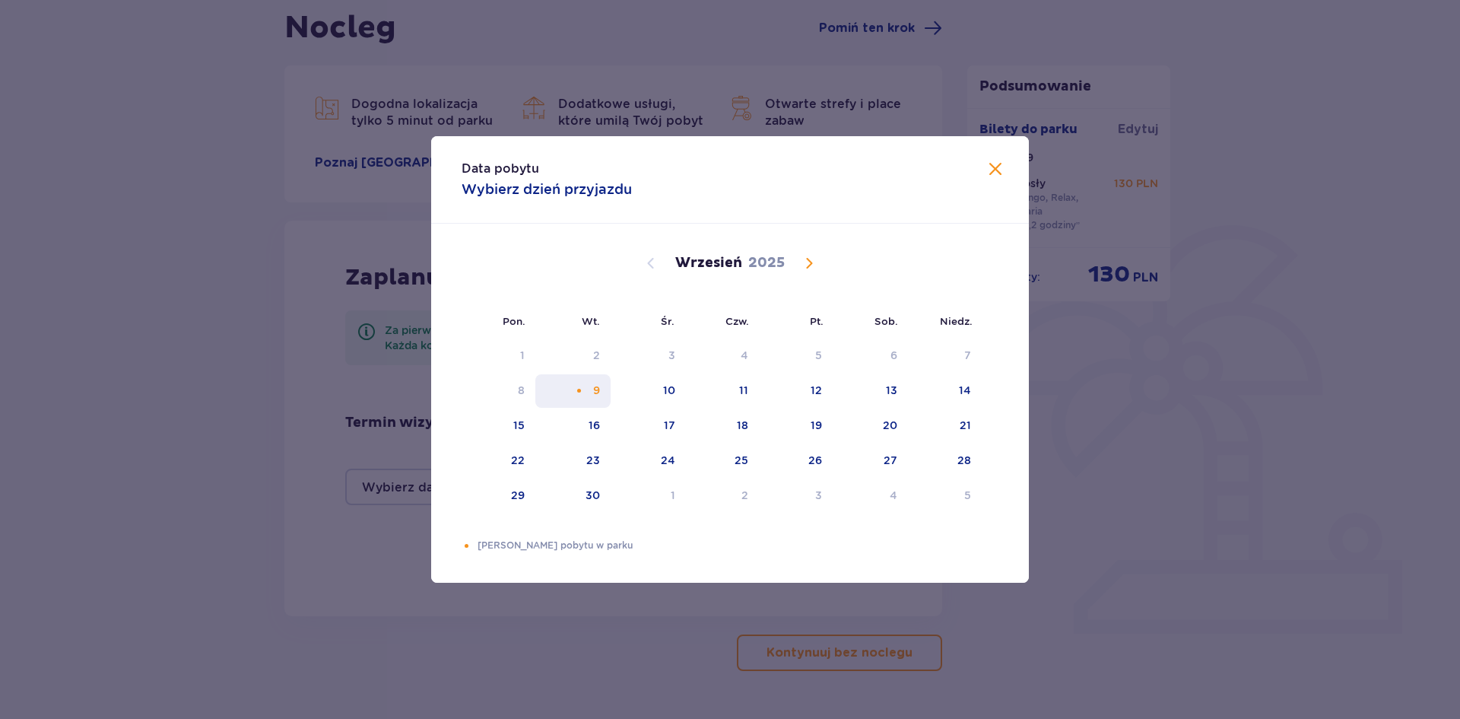
click at [583, 395] on div "Choose wtorek, 9 września 2025 as your check-in date. It’s available." at bounding box center [579, 391] width 10 height 10
click at [583, 395] on div "Selected as start date. wtorek, 9 września 2025" at bounding box center [579, 391] width 10 height 10
click at [996, 168] on span at bounding box center [995, 169] width 18 height 18
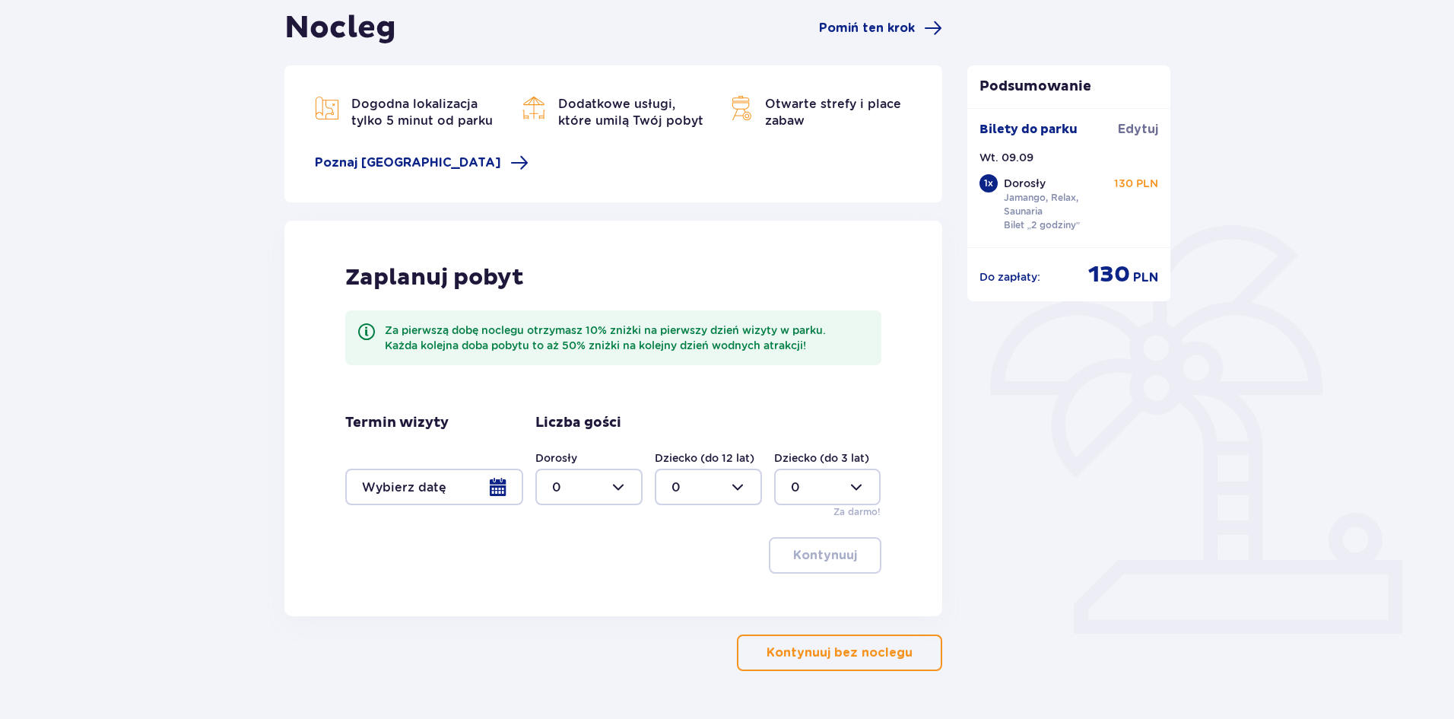
click at [819, 652] on p "Kontynuuj bez noclegu" at bounding box center [840, 652] width 146 height 17
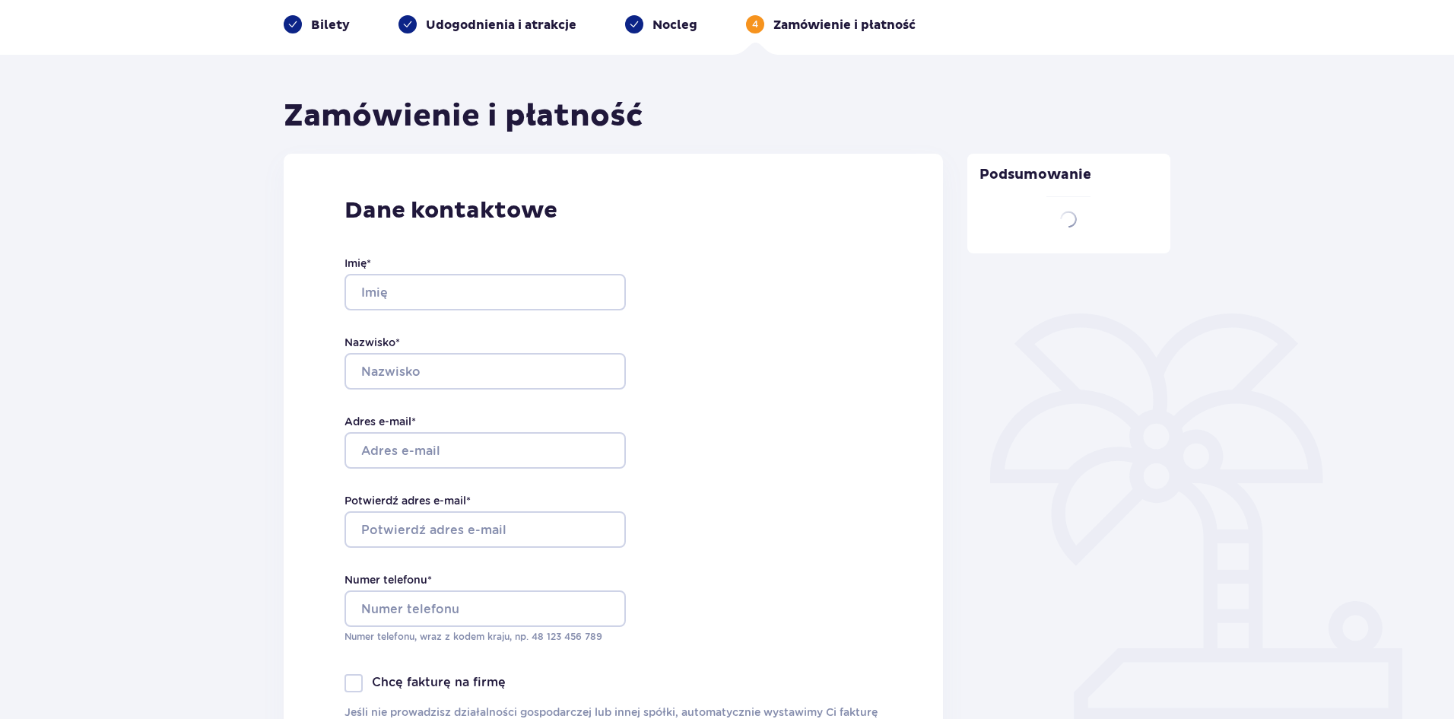
type input "[PERSON_NAME]"
type input "[EMAIL_ADDRESS][DOMAIN_NAME]"
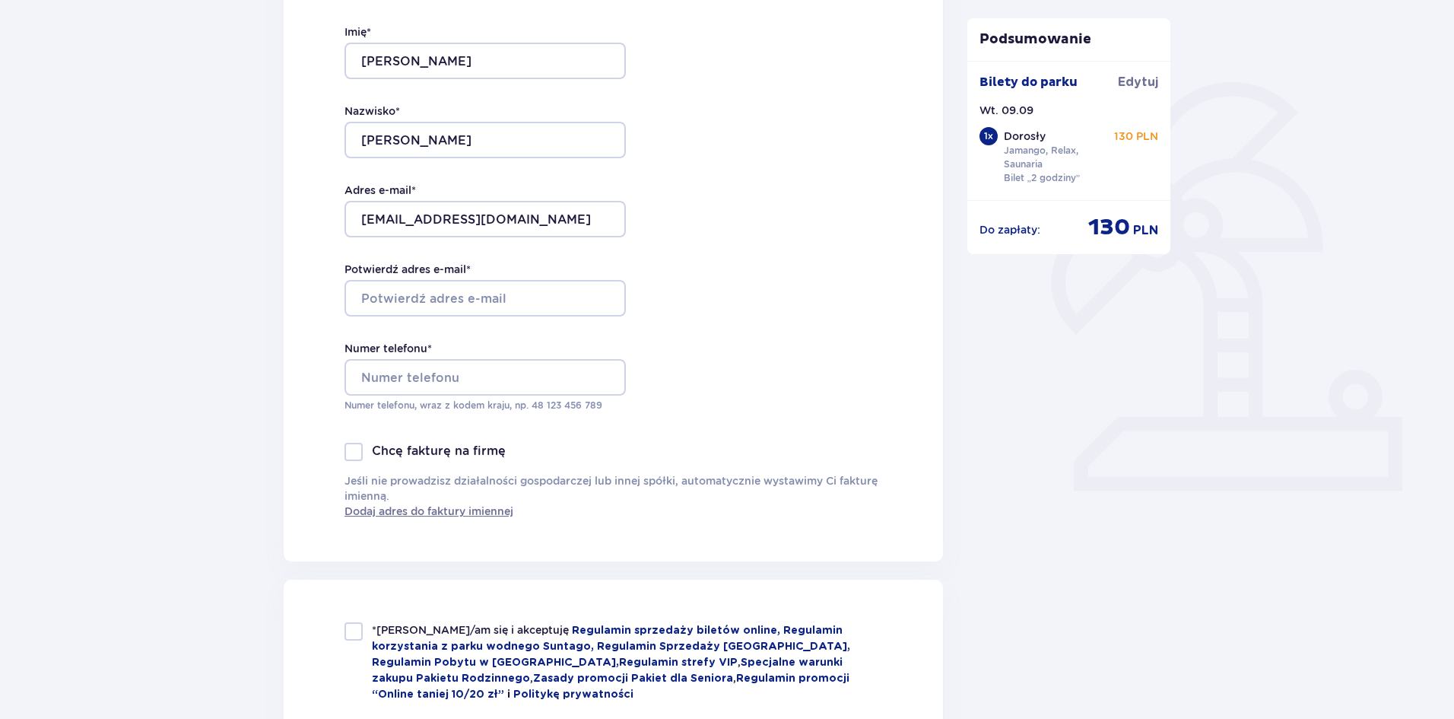
scroll to position [296, 0]
click at [548, 301] on input "Potwierdź adres e-mail *" at bounding box center [484, 297] width 281 height 37
type input "[EMAIL_ADDRESS][DOMAIN_NAME]"
type input "698023711"
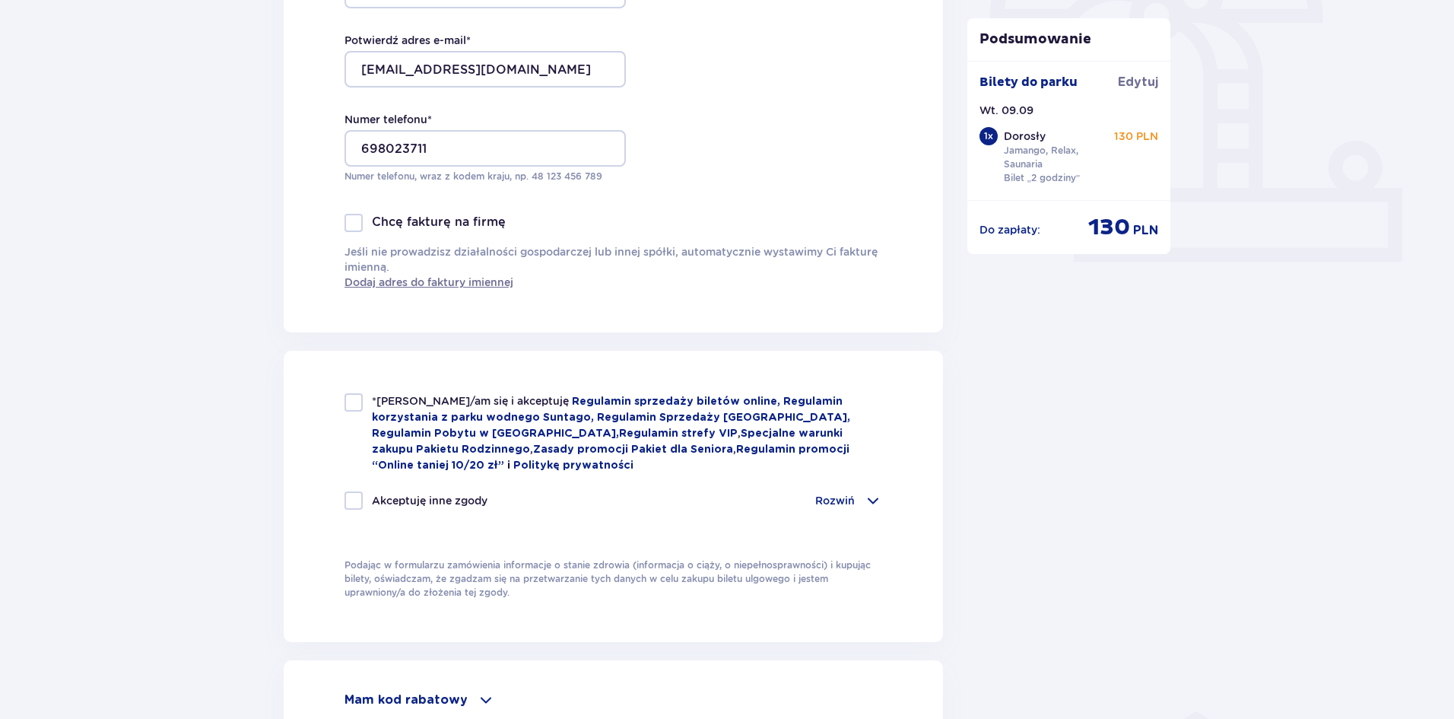
click at [360, 406] on div at bounding box center [353, 402] width 18 height 18
checkbox input "true"
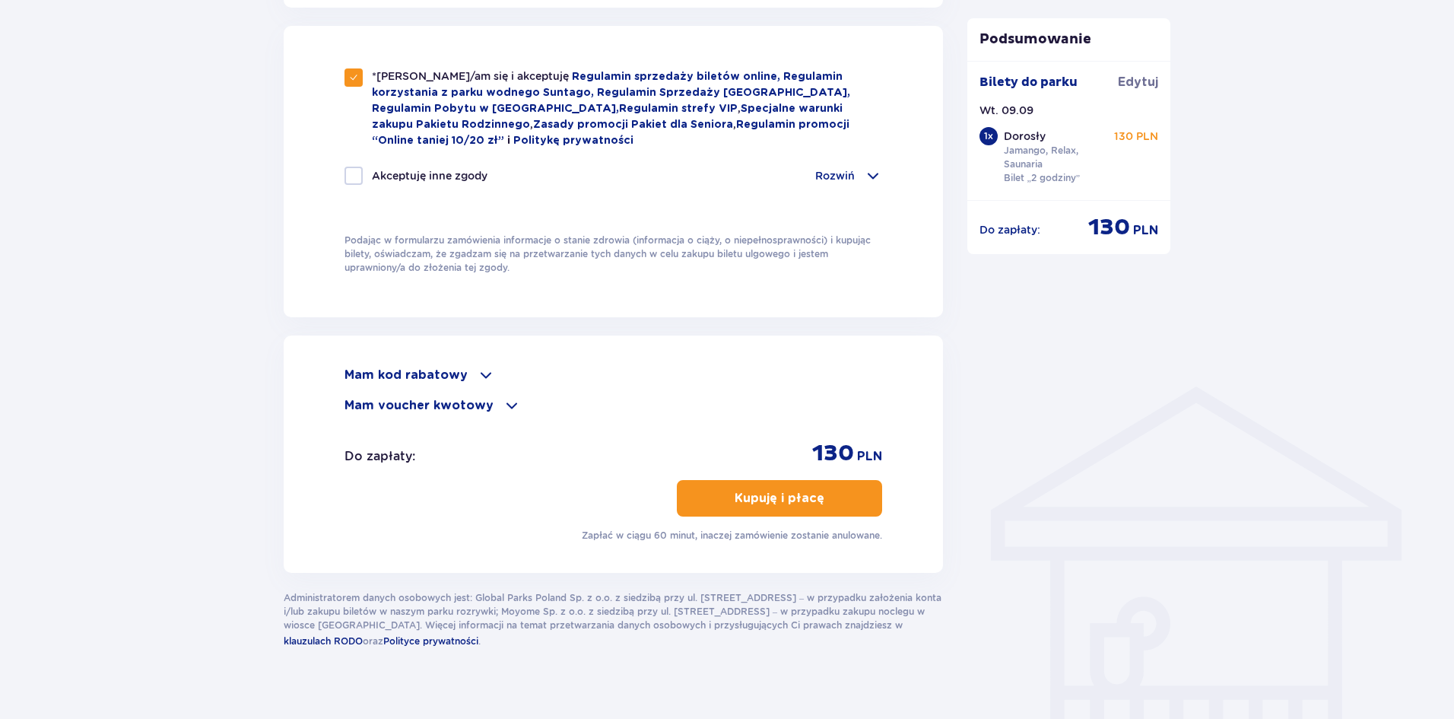
scroll to position [866, 0]
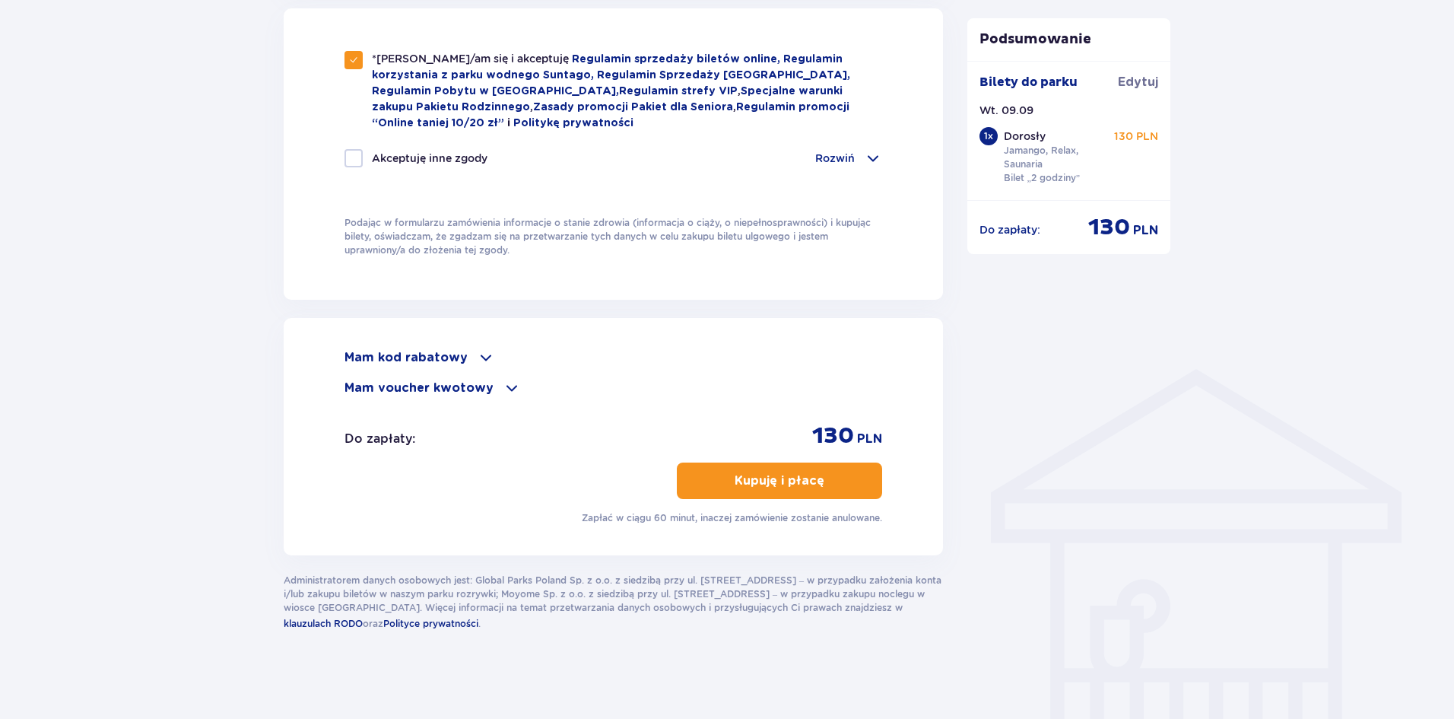
click at [857, 475] on button "Kupuję i płacę" at bounding box center [779, 480] width 205 height 37
